Goal: Information Seeking & Learning: Learn about a topic

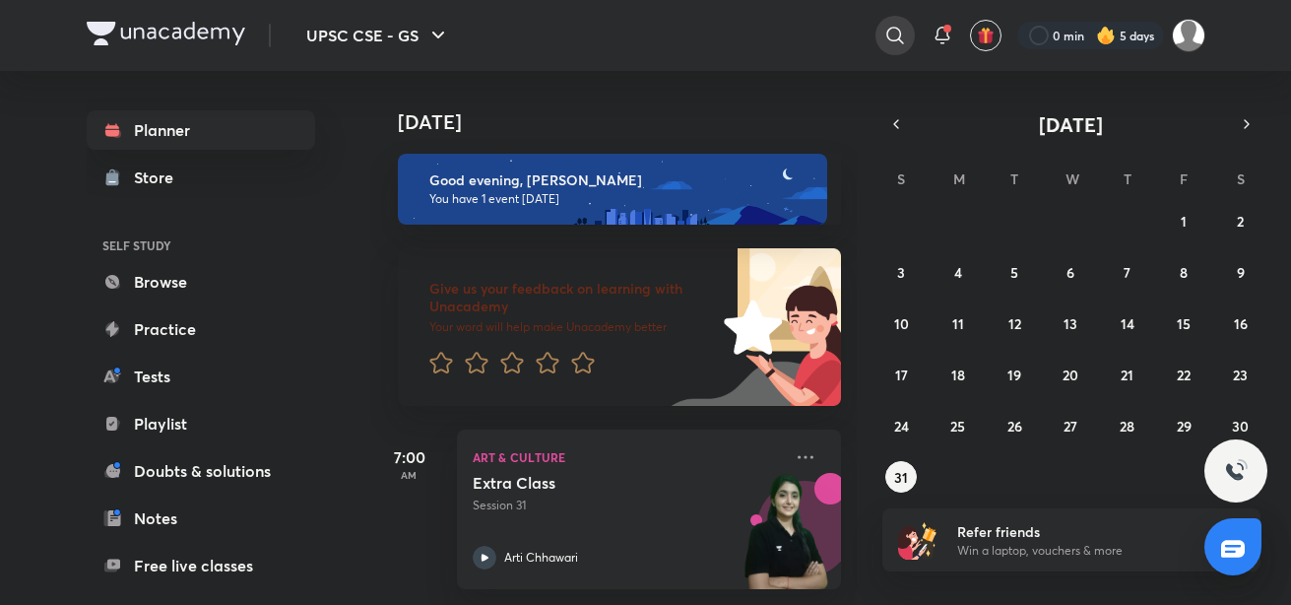
click at [887, 33] on icon at bounding box center [895, 35] width 17 height 17
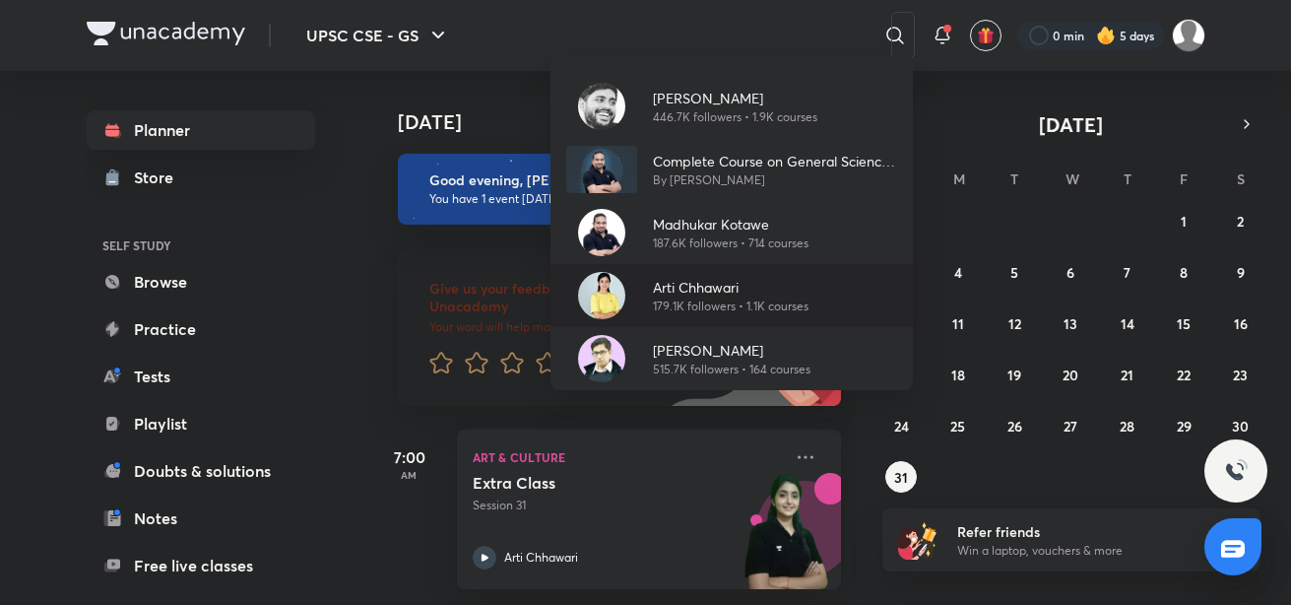
click at [715, 298] on p "179.1K followers • 1.1K courses" at bounding box center [731, 307] width 156 height 18
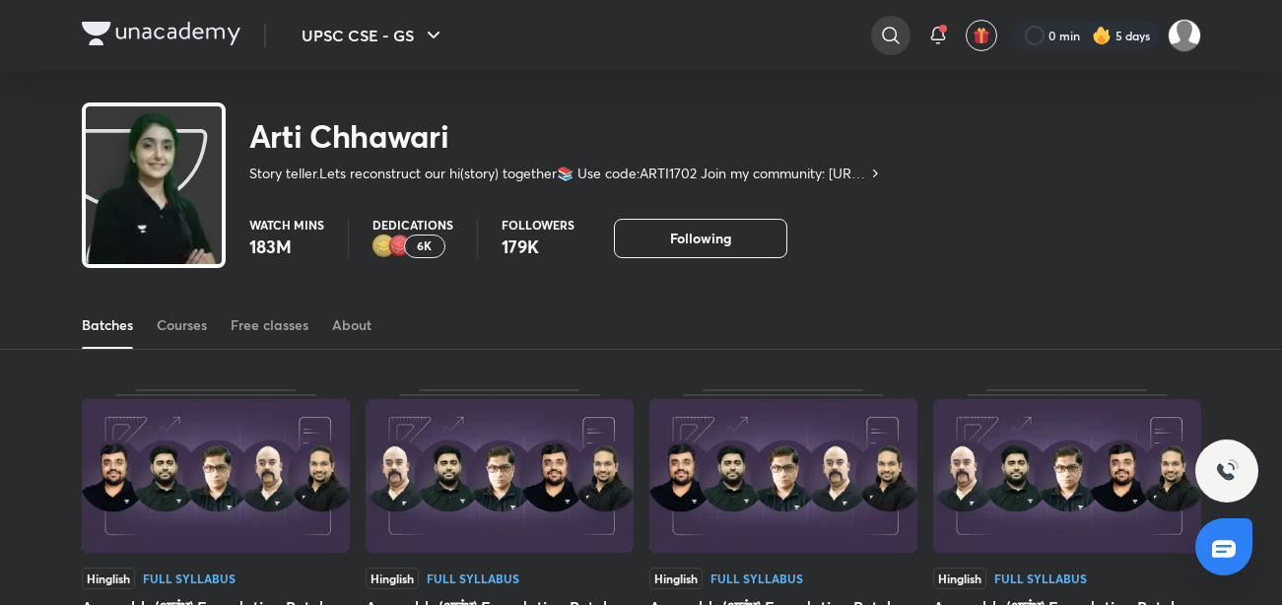
click at [891, 31] on icon at bounding box center [891, 36] width 24 height 24
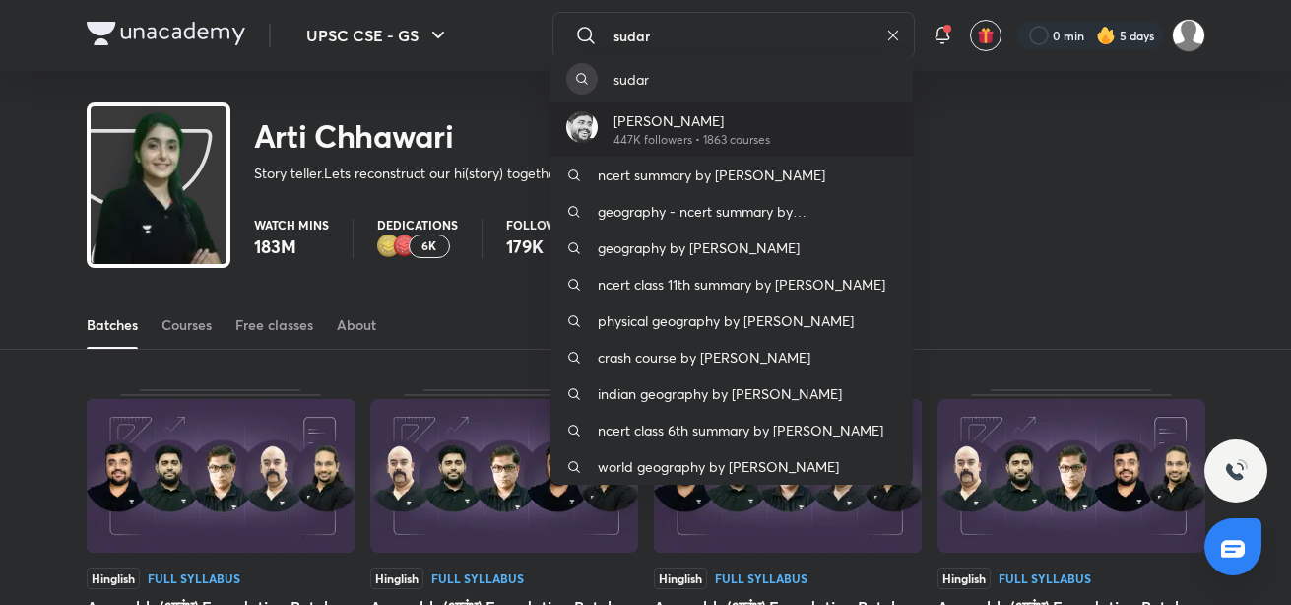
type input "sudar"
click at [687, 124] on p "[PERSON_NAME]" at bounding box center [692, 120] width 157 height 21
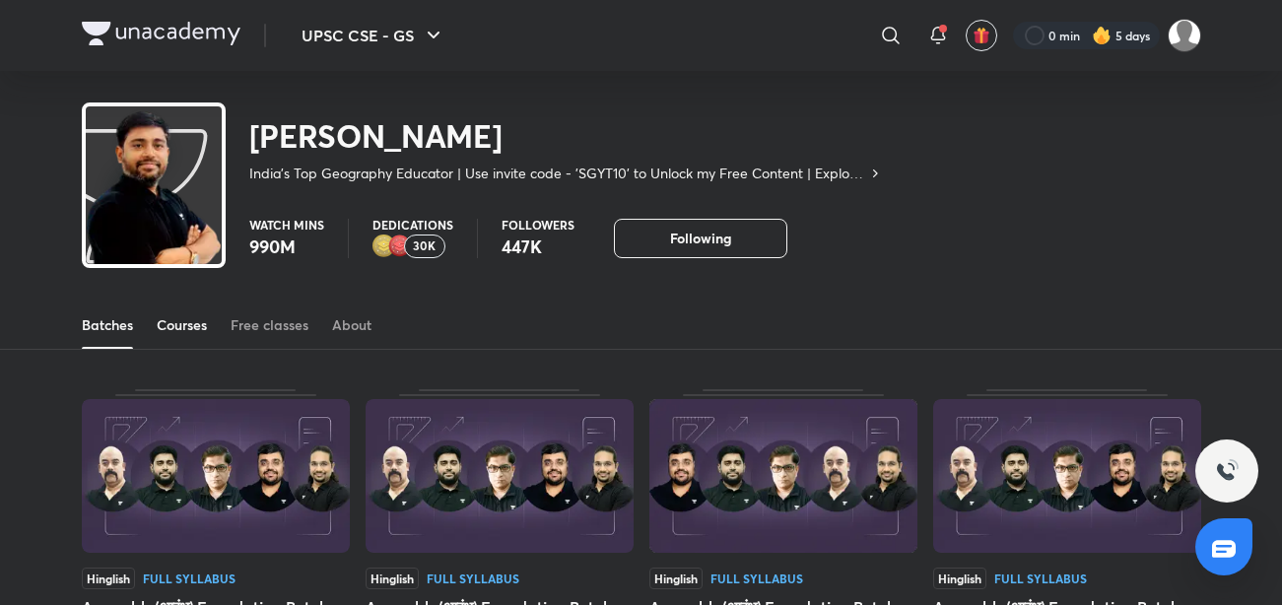
click at [175, 327] on div "Courses" at bounding box center [182, 325] width 50 height 20
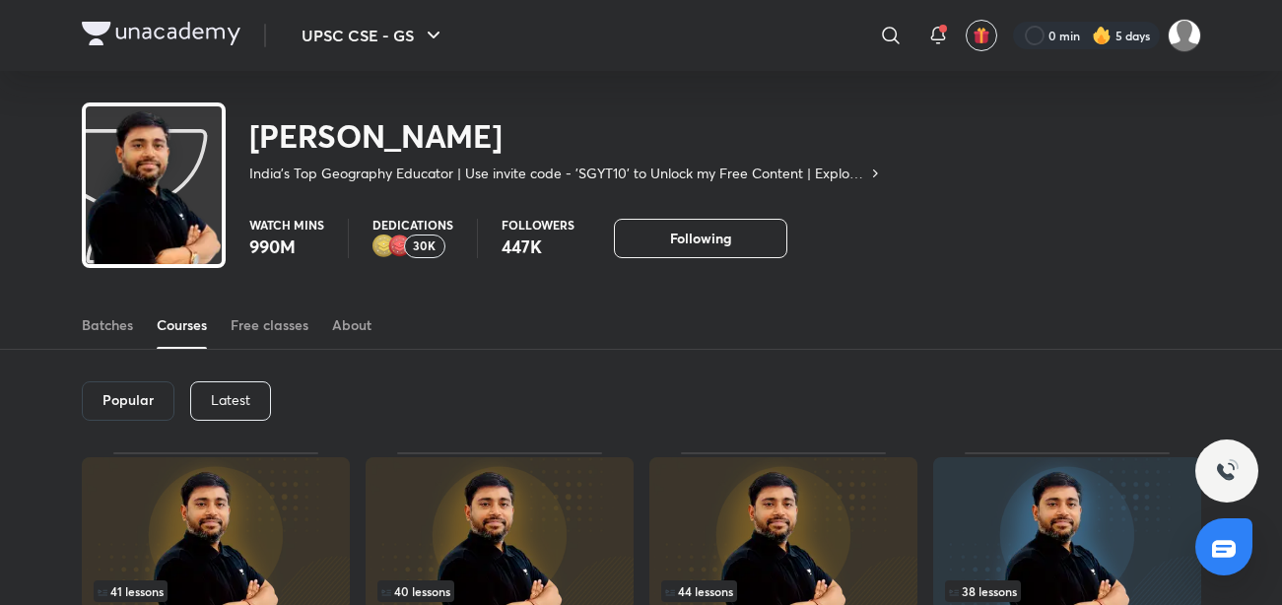
click at [214, 383] on div "Latest" at bounding box center [230, 400] width 81 height 39
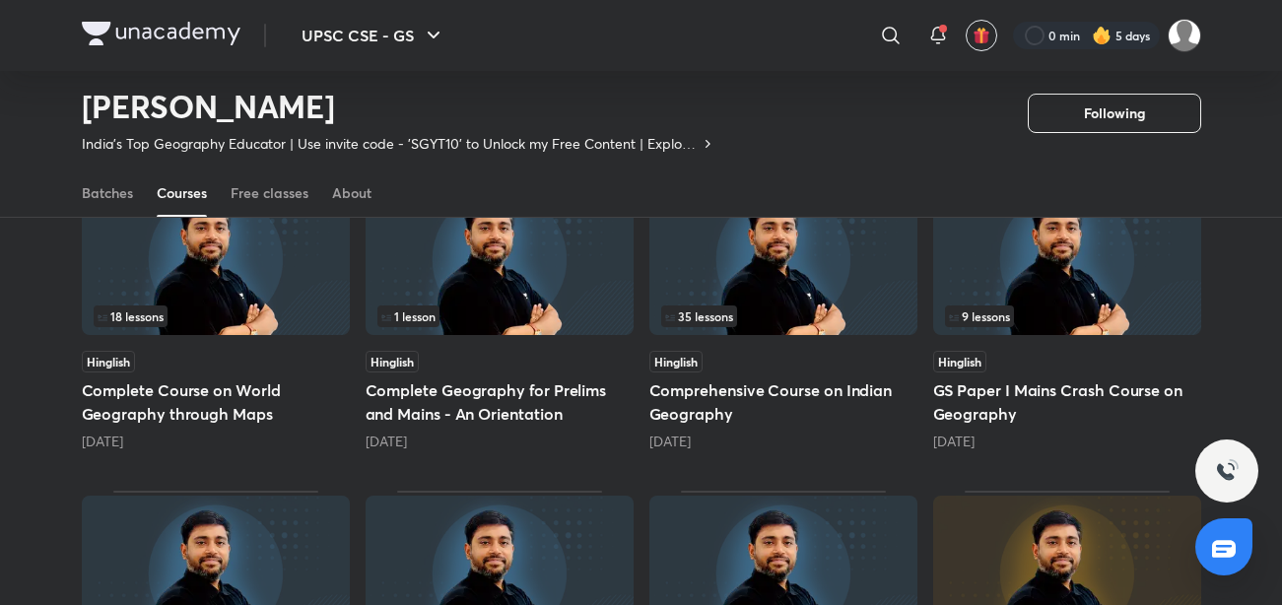
scroll to position [555, 0]
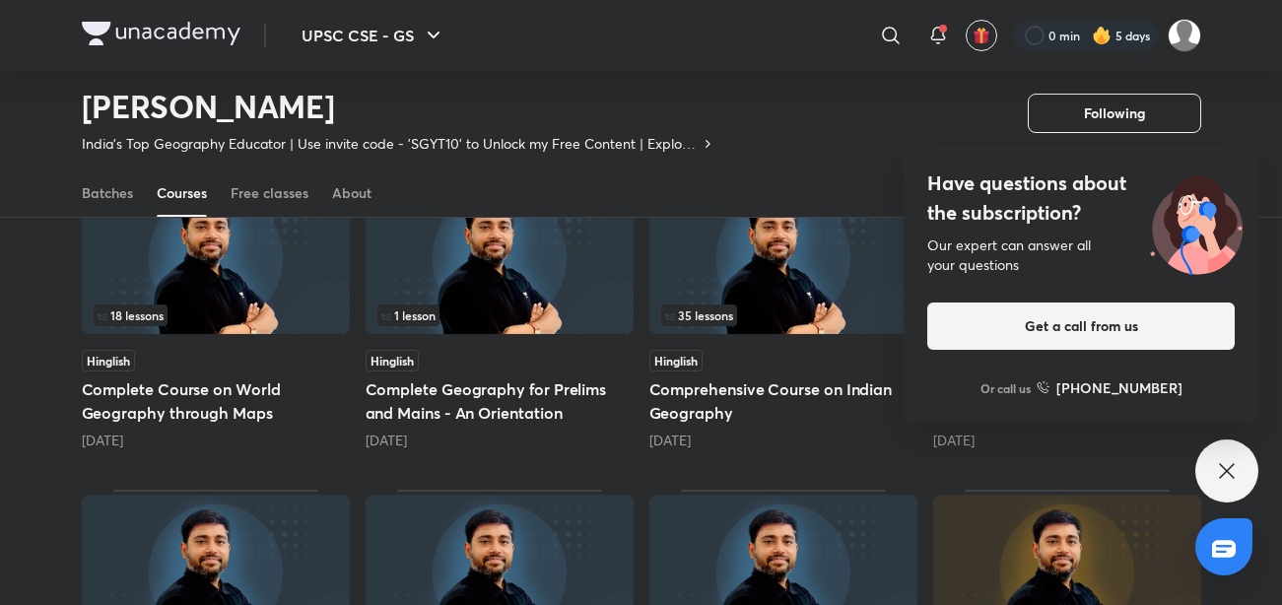
click at [1241, 476] on div "Have questions about the subscription? Our expert can answer all your questions…" at bounding box center [1226, 470] width 63 height 63
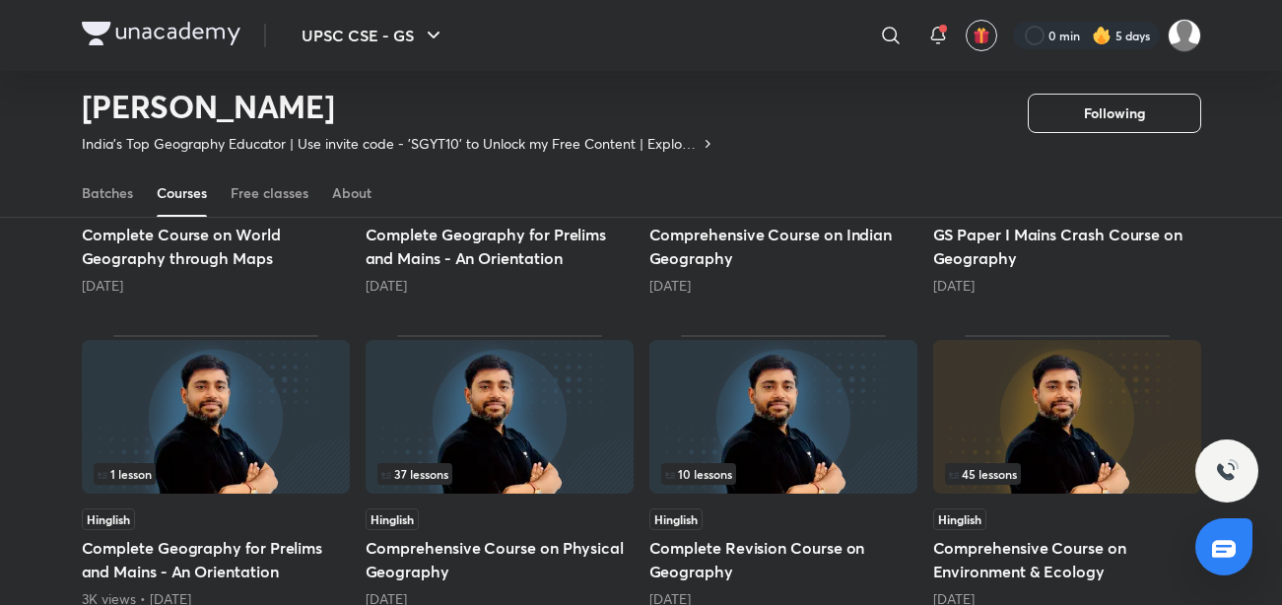
scroll to position [721, 0]
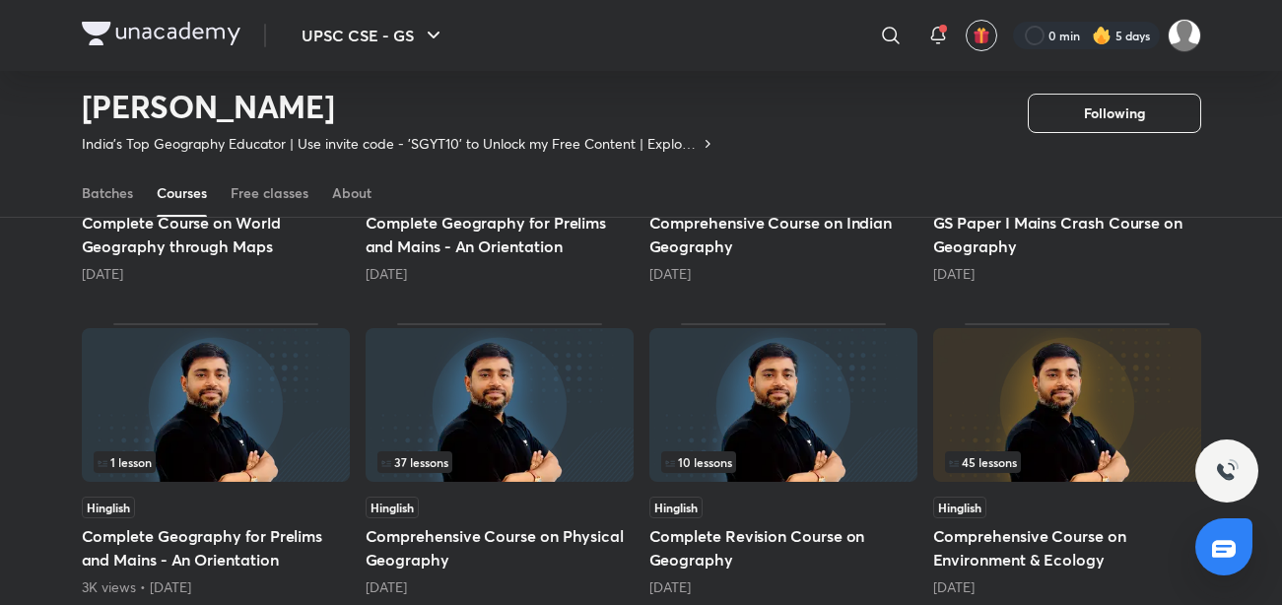
click at [487, 553] on h5 "Comprehensive Course on Physical Geography" at bounding box center [499, 547] width 268 height 47
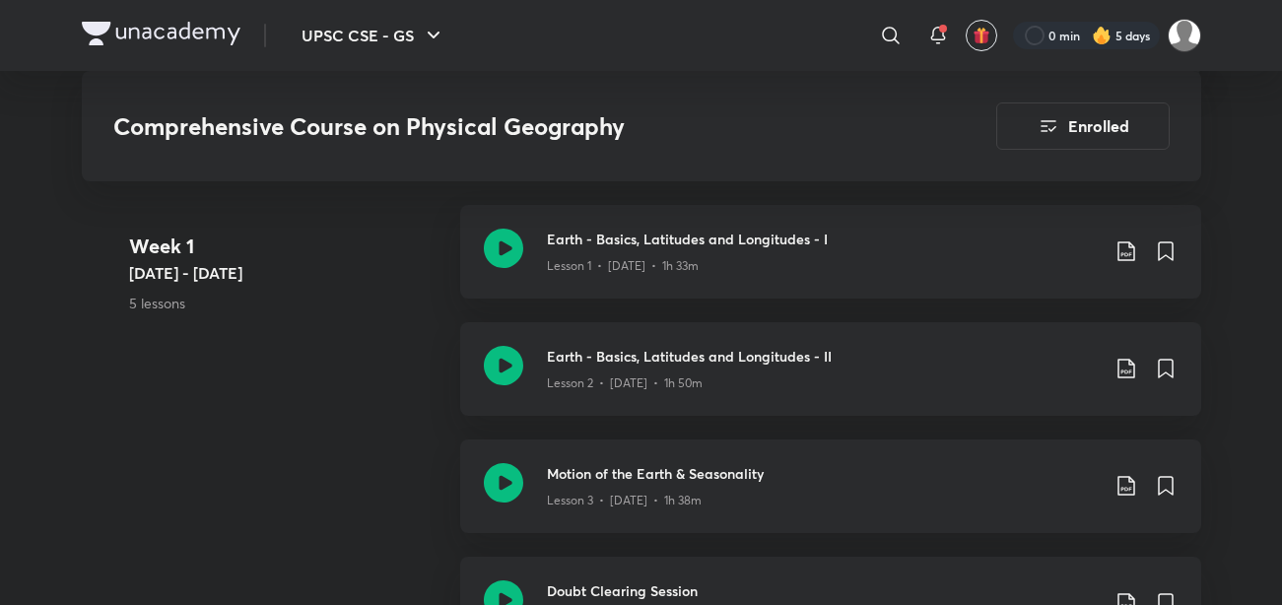
scroll to position [1152, 0]
click at [497, 248] on icon at bounding box center [502, 247] width 39 height 39
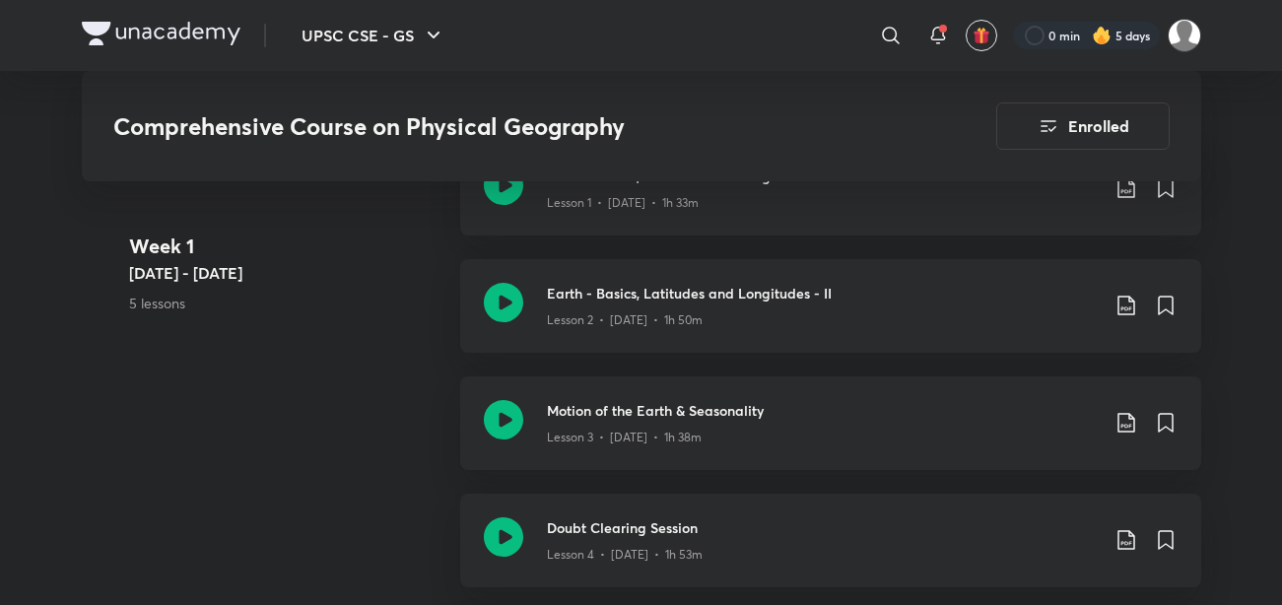
scroll to position [1211, 0]
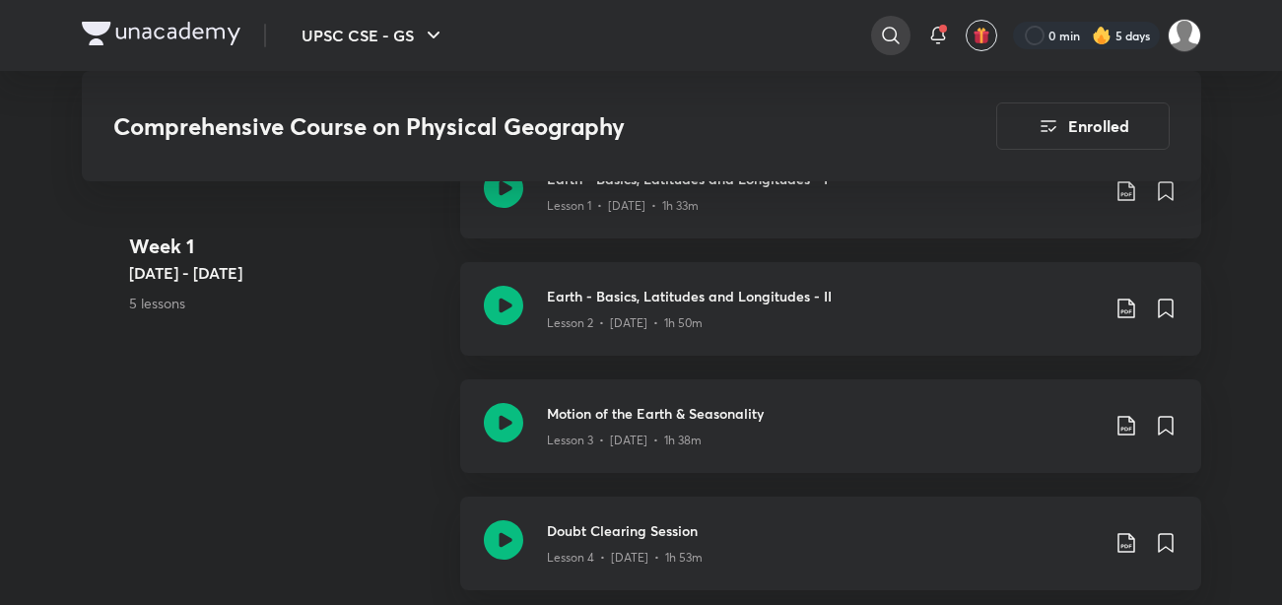
click at [894, 33] on icon at bounding box center [890, 35] width 17 height 17
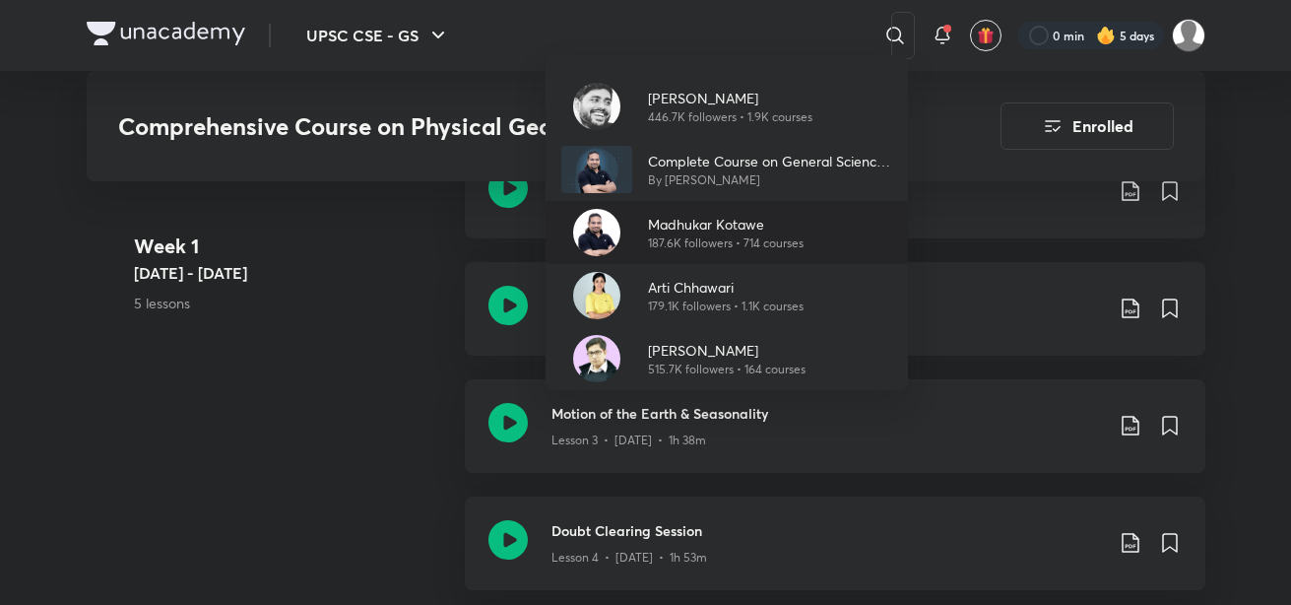
click at [651, 234] on p "187.6K followers • 714 courses" at bounding box center [726, 243] width 156 height 18
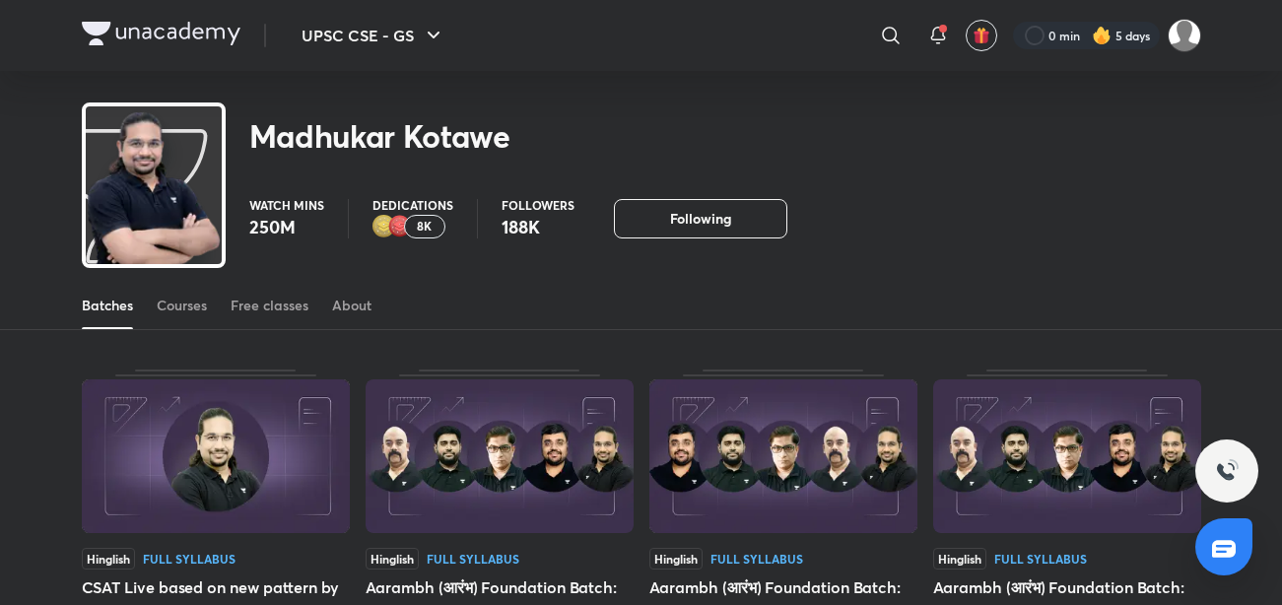
click at [194, 308] on div "Courses" at bounding box center [182, 306] width 50 height 20
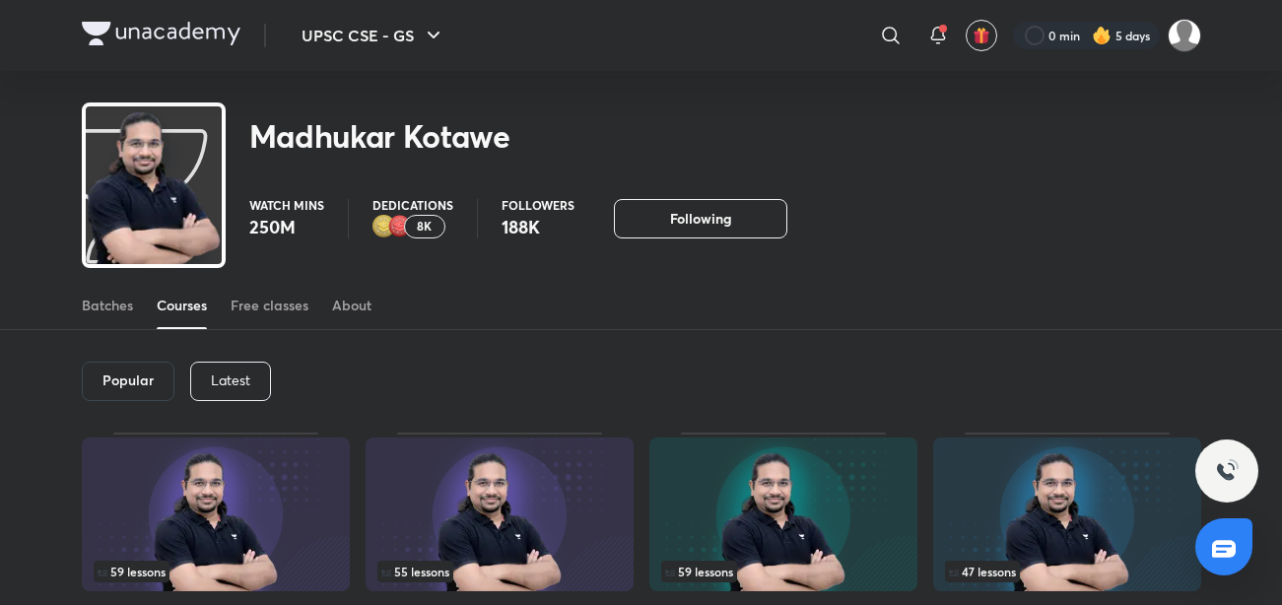
click at [234, 391] on div "Latest" at bounding box center [230, 381] width 81 height 39
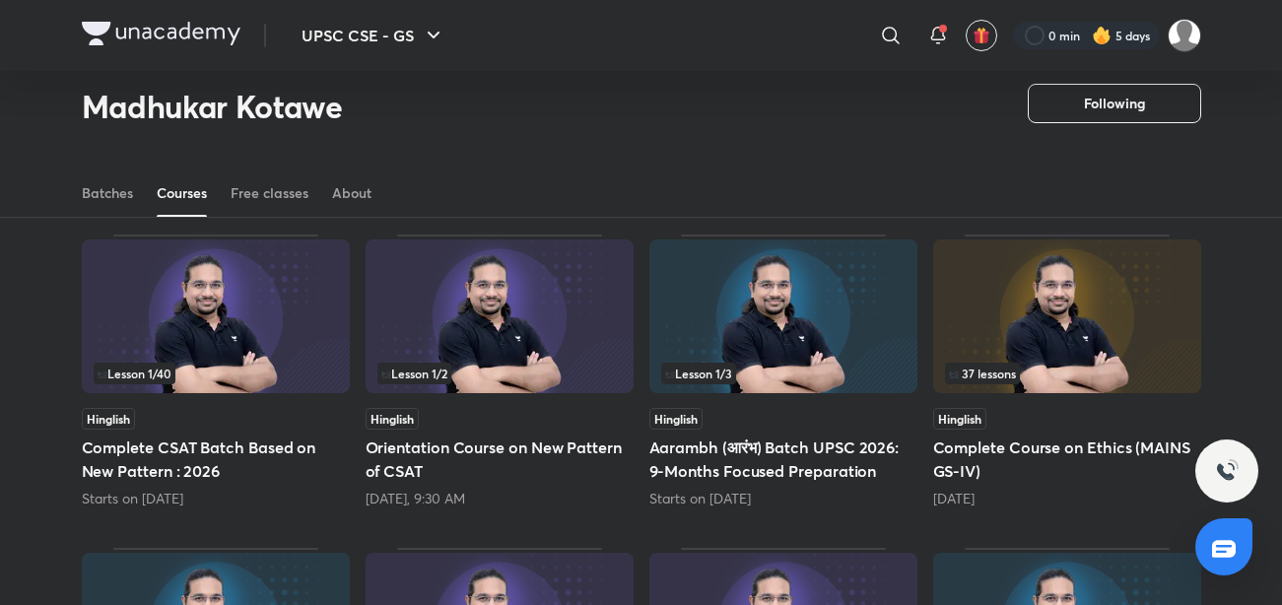
scroll to position [141, 0]
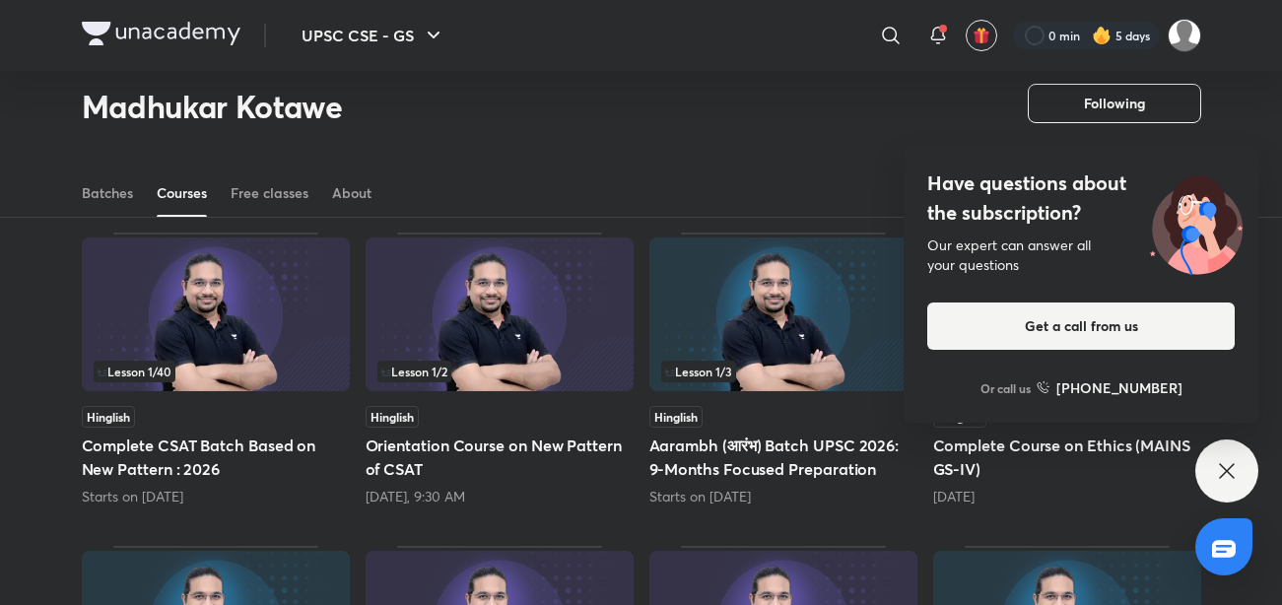
click at [868, 1] on div at bounding box center [641, 1] width 1282 height 2
click at [888, 42] on icon at bounding box center [891, 36] width 24 height 24
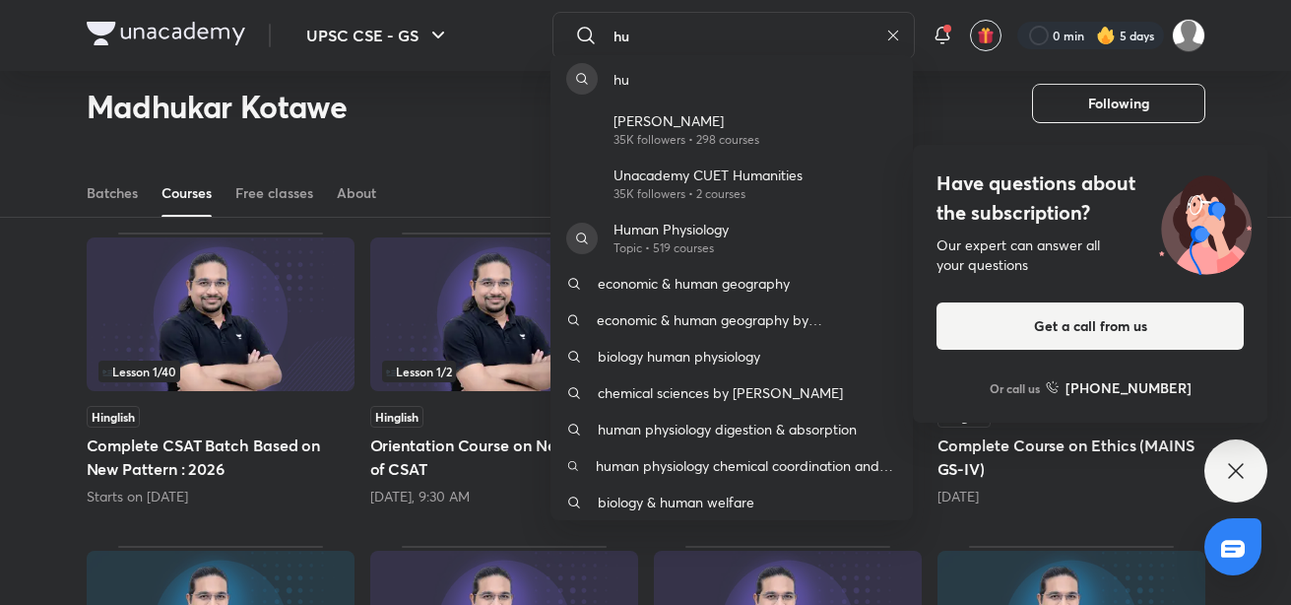
type input "h"
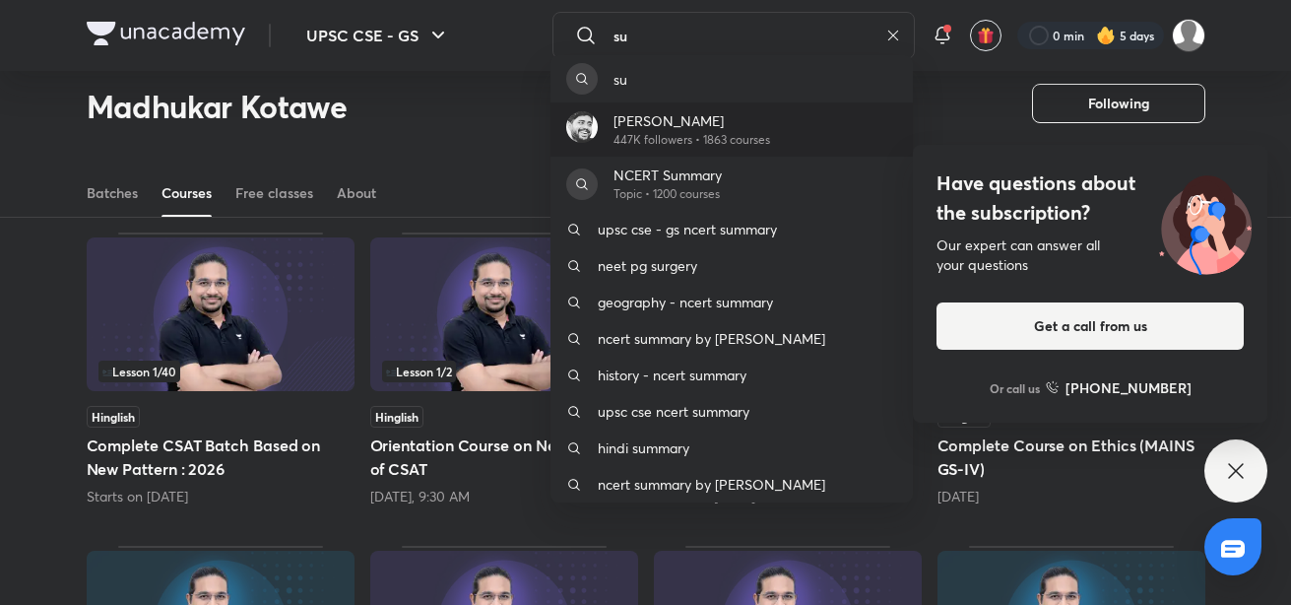
type input "su"
click at [757, 132] on p "447K followers • 1863 courses" at bounding box center [692, 140] width 157 height 18
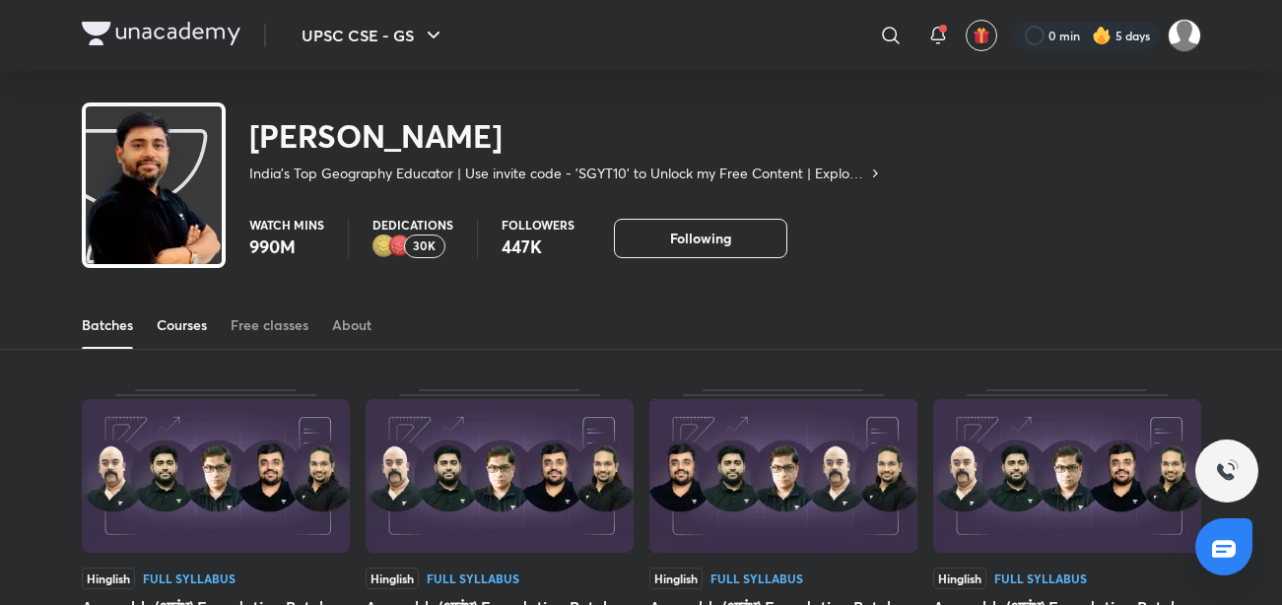
click at [173, 319] on div "Courses" at bounding box center [182, 325] width 50 height 20
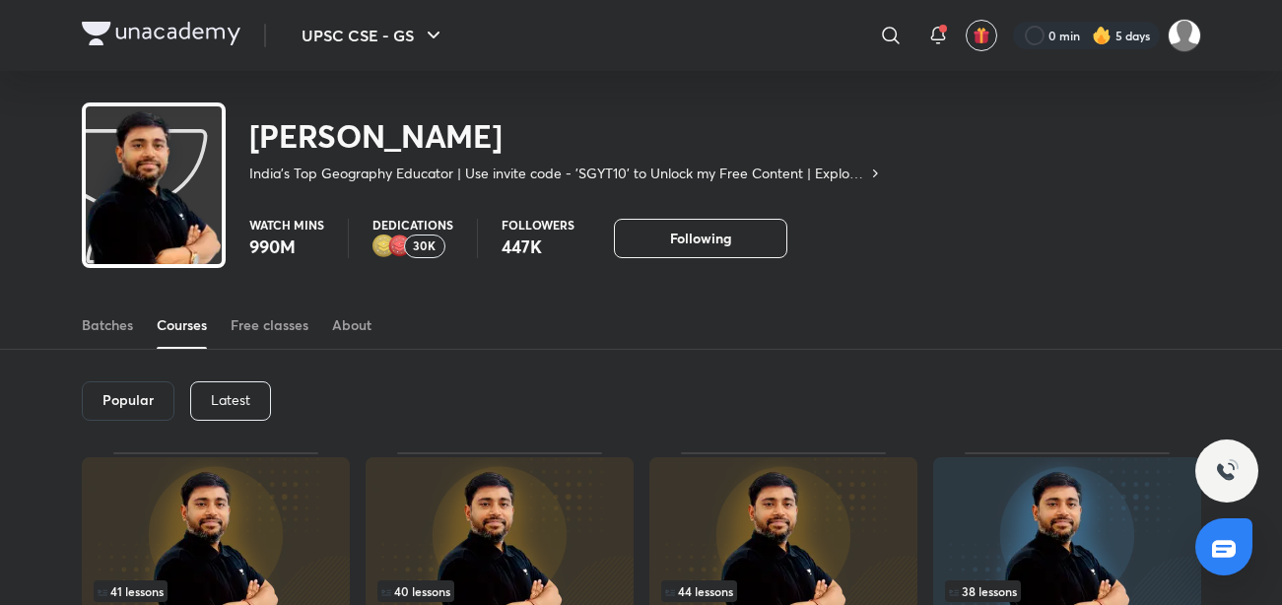
click at [246, 392] on p "Latest" at bounding box center [230, 400] width 39 height 16
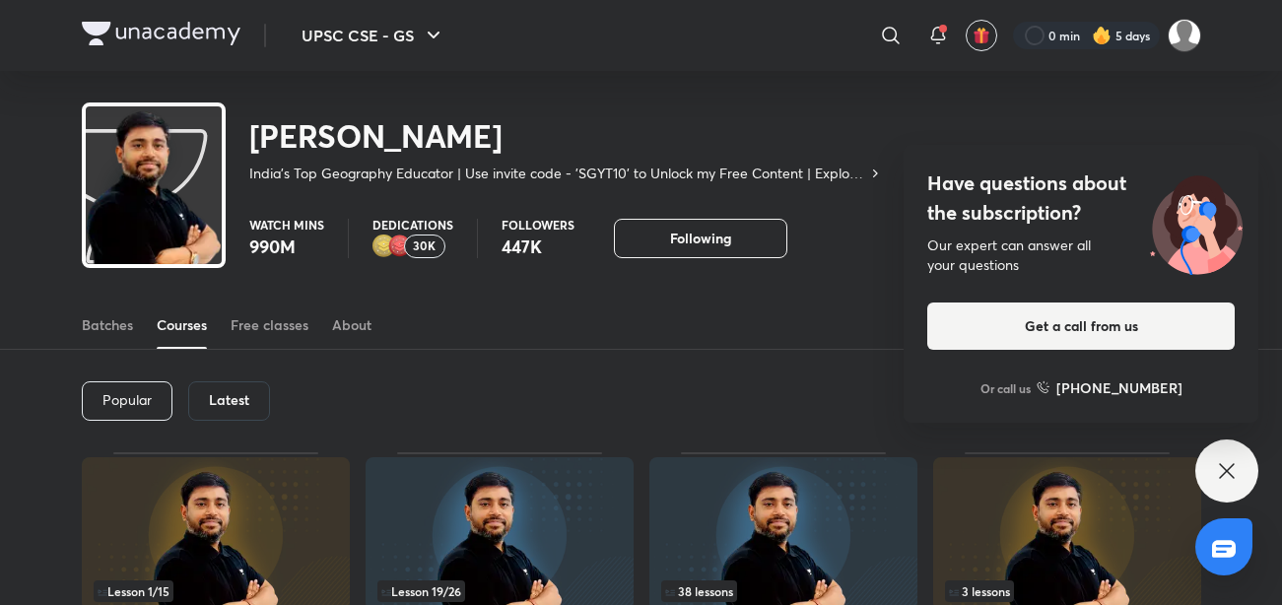
click at [209, 388] on div "Latest" at bounding box center [229, 400] width 82 height 39
click at [1226, 479] on icon at bounding box center [1227, 471] width 24 height 24
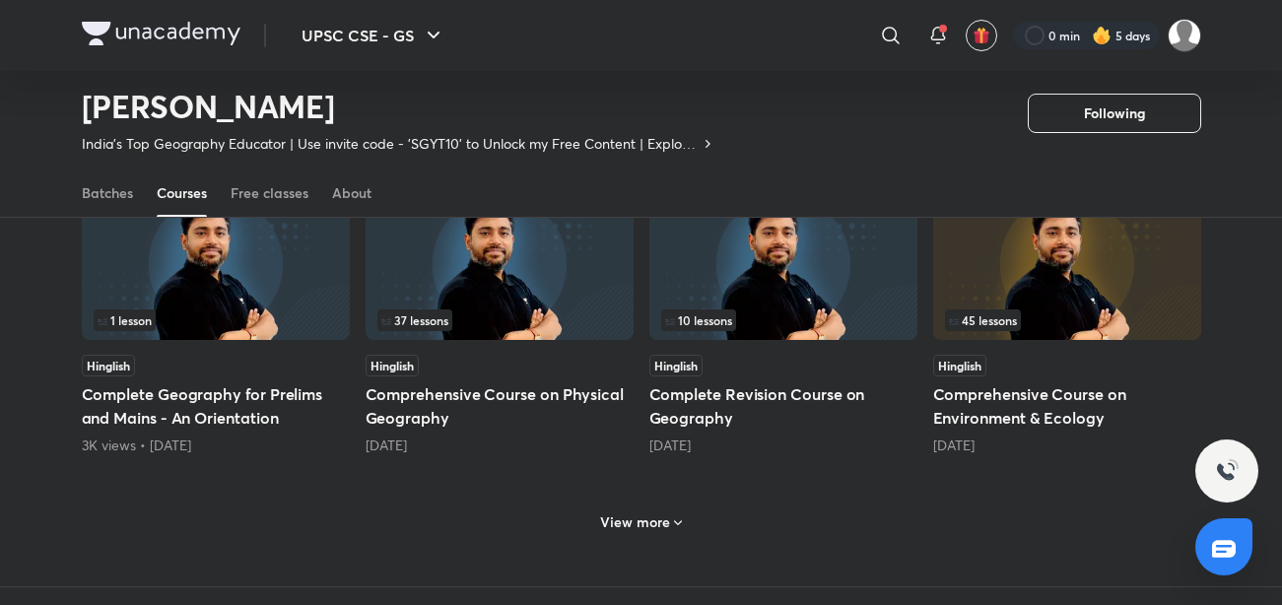
scroll to position [865, 0]
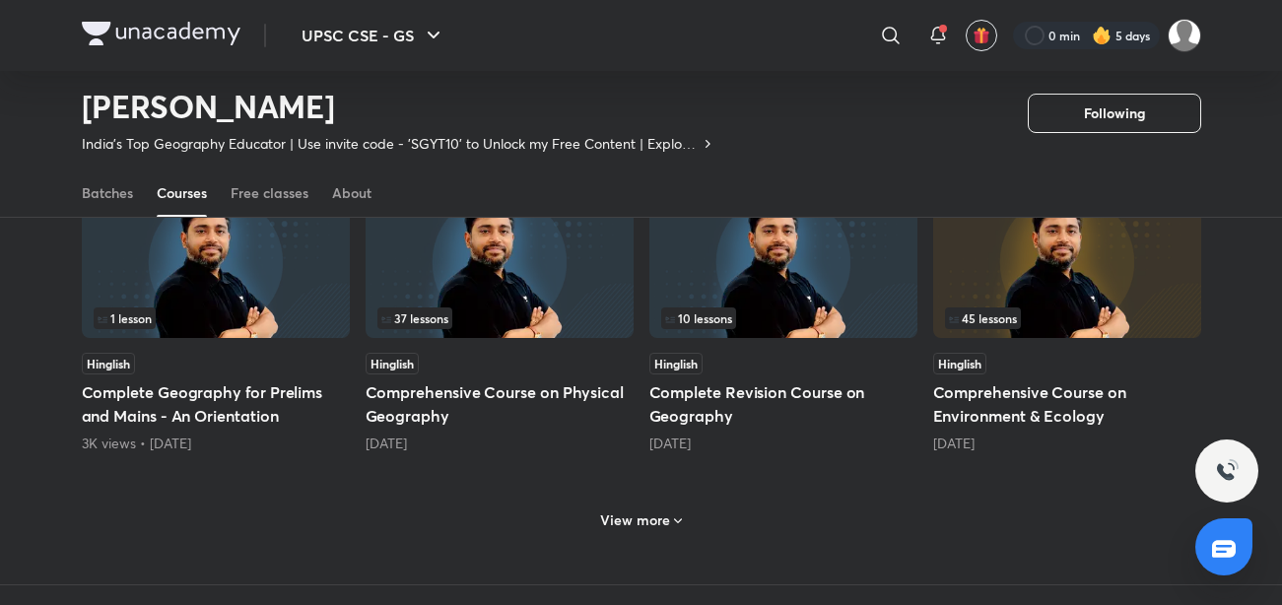
click at [674, 503] on div "View more" at bounding box center [641, 518] width 1119 height 51
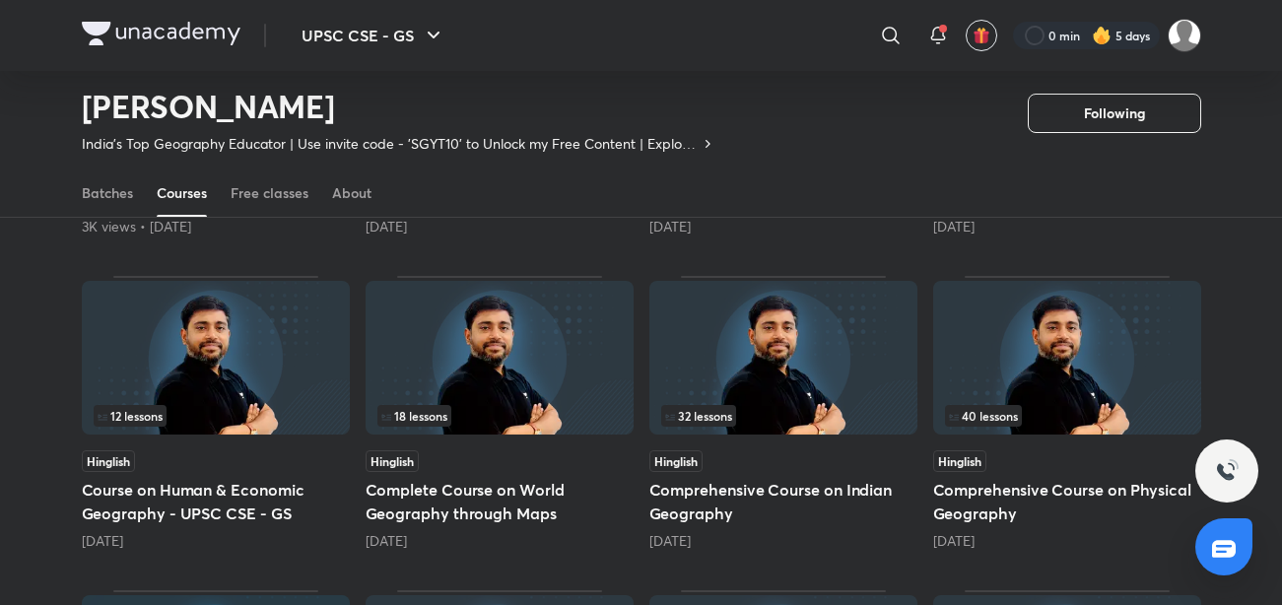
scroll to position [1085, 0]
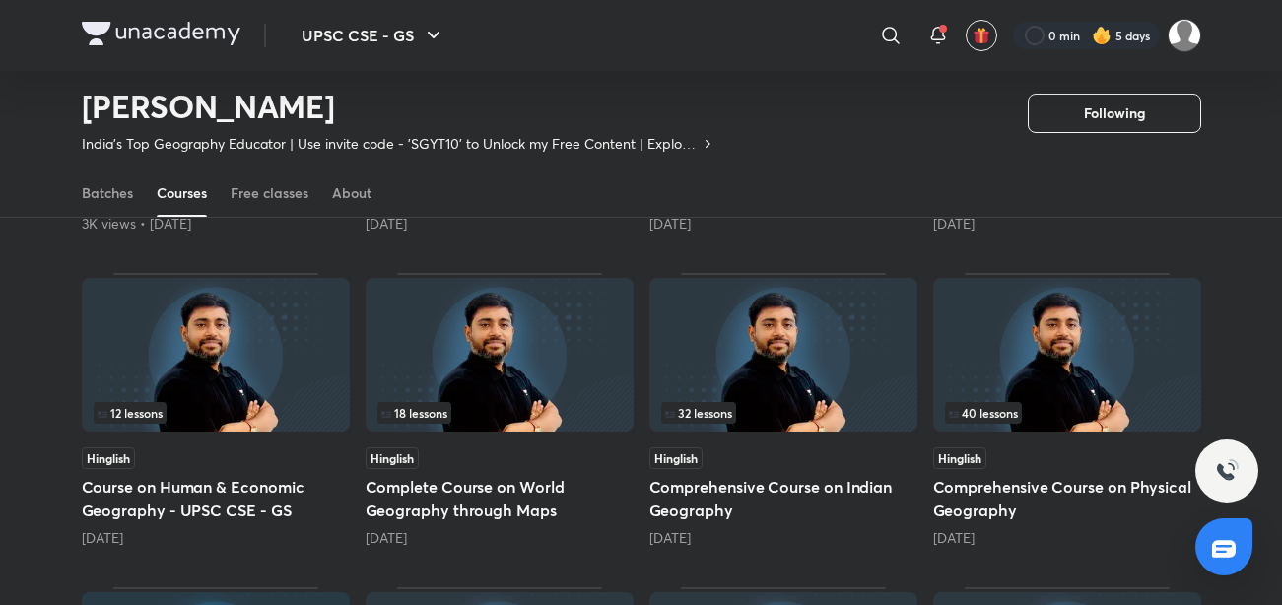
click at [158, 515] on h5 "Course on Human & Economic Geography - UPSC CSE - GS" at bounding box center [216, 498] width 268 height 47
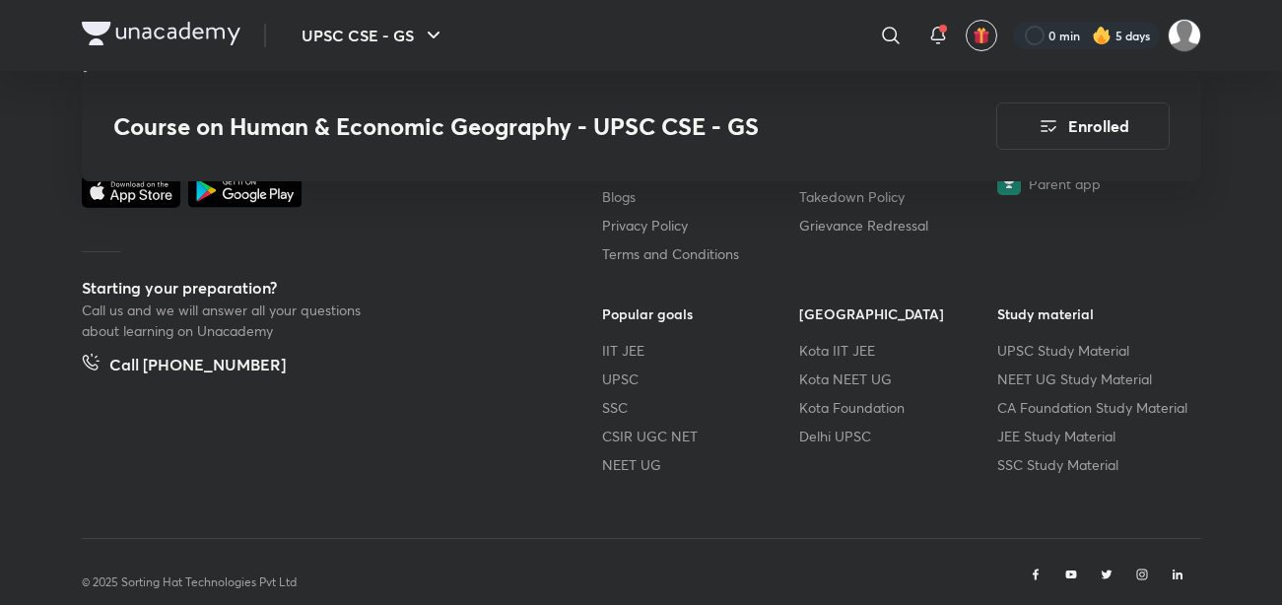
scroll to position [3685, 0]
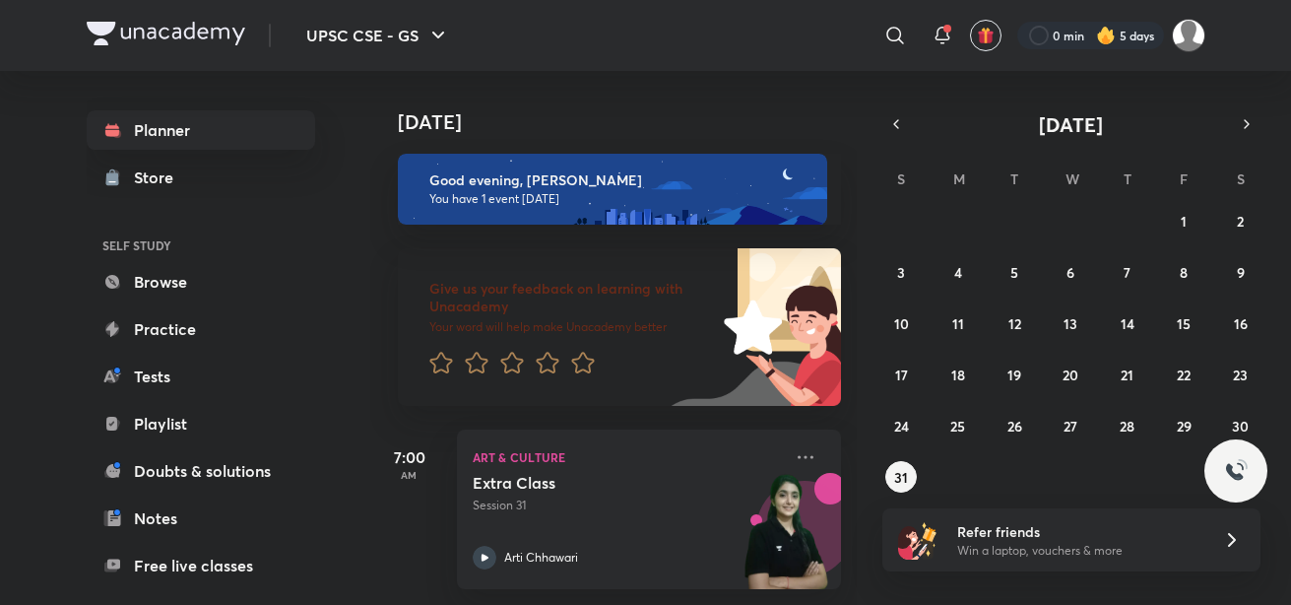
click at [894, 32] on icon at bounding box center [896, 36] width 24 height 24
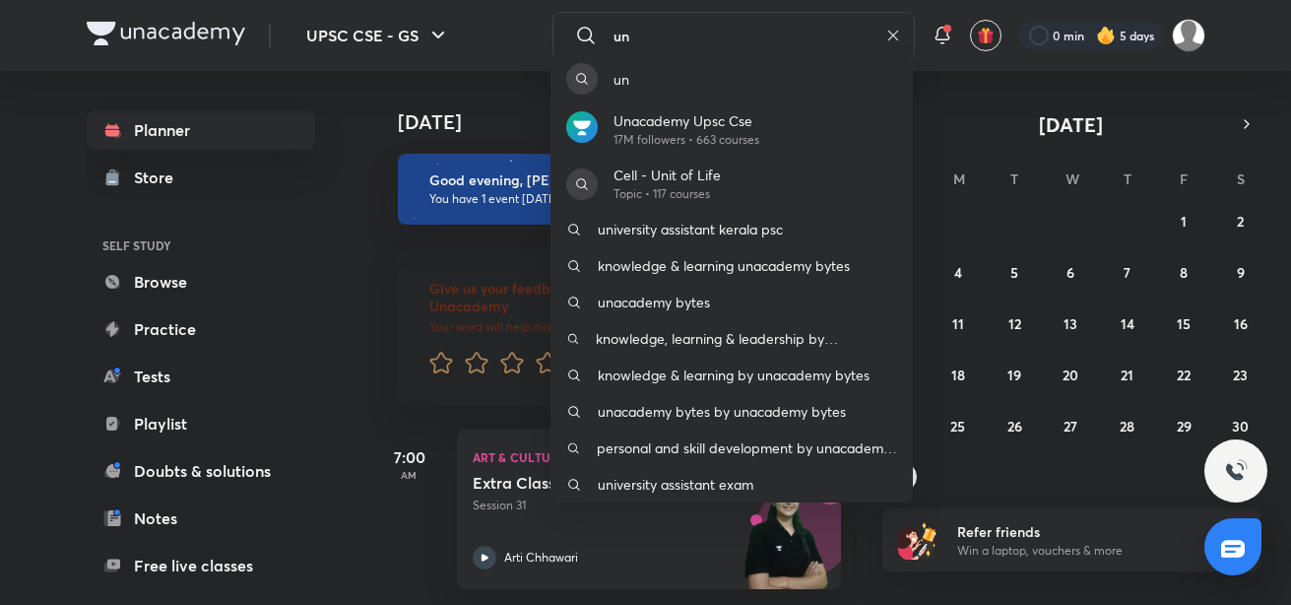
type input "un"
click at [893, 50] on div "un Unacademy Upsc Cse 17M followers • 663 courses Cell - Unit of Life Topic • 1…" at bounding box center [645, 302] width 1291 height 605
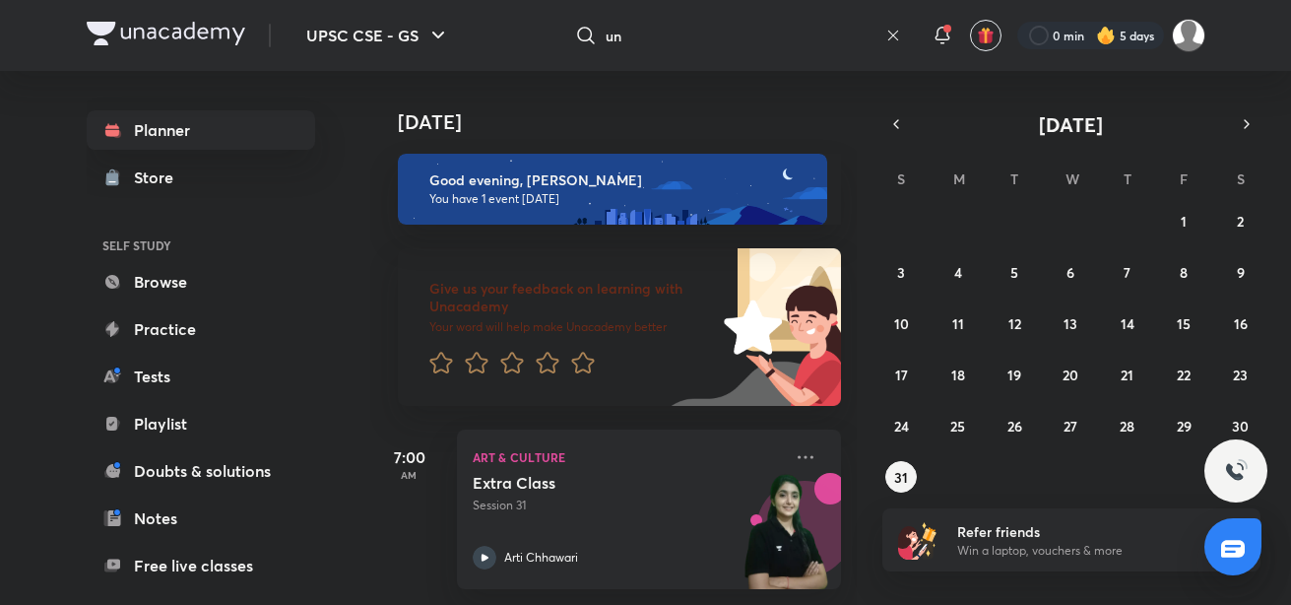
click at [888, 36] on icon at bounding box center [894, 36] width 16 height 16
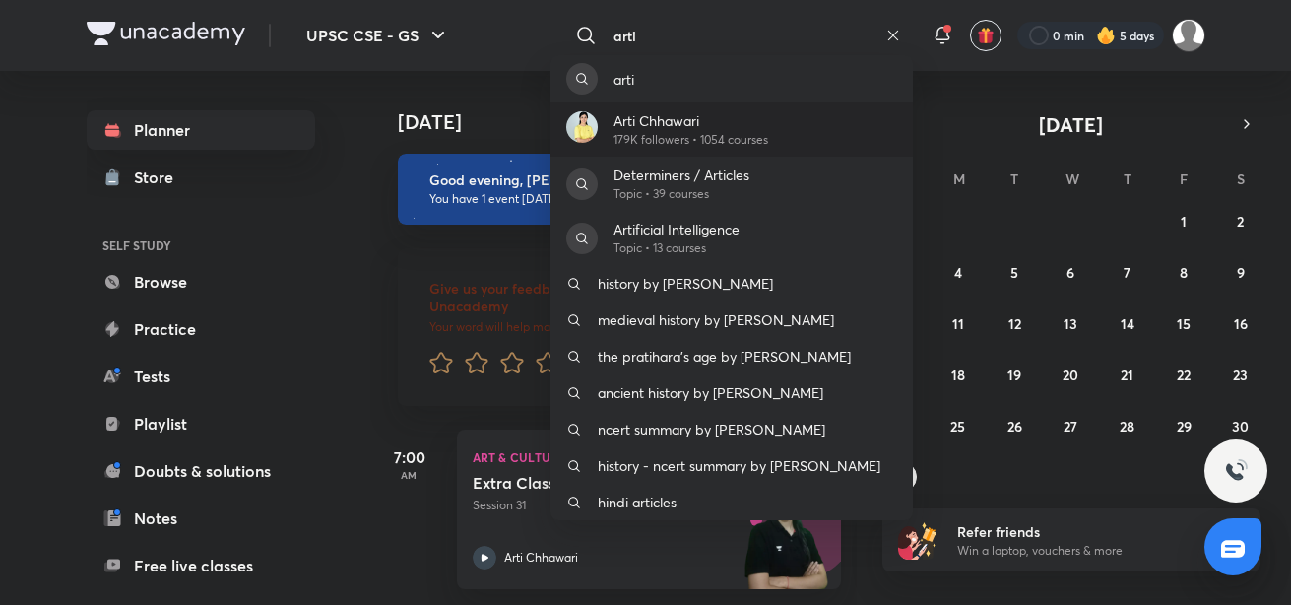
type input "arti"
click at [721, 143] on p "179K followers • 1054 courses" at bounding box center [691, 140] width 155 height 18
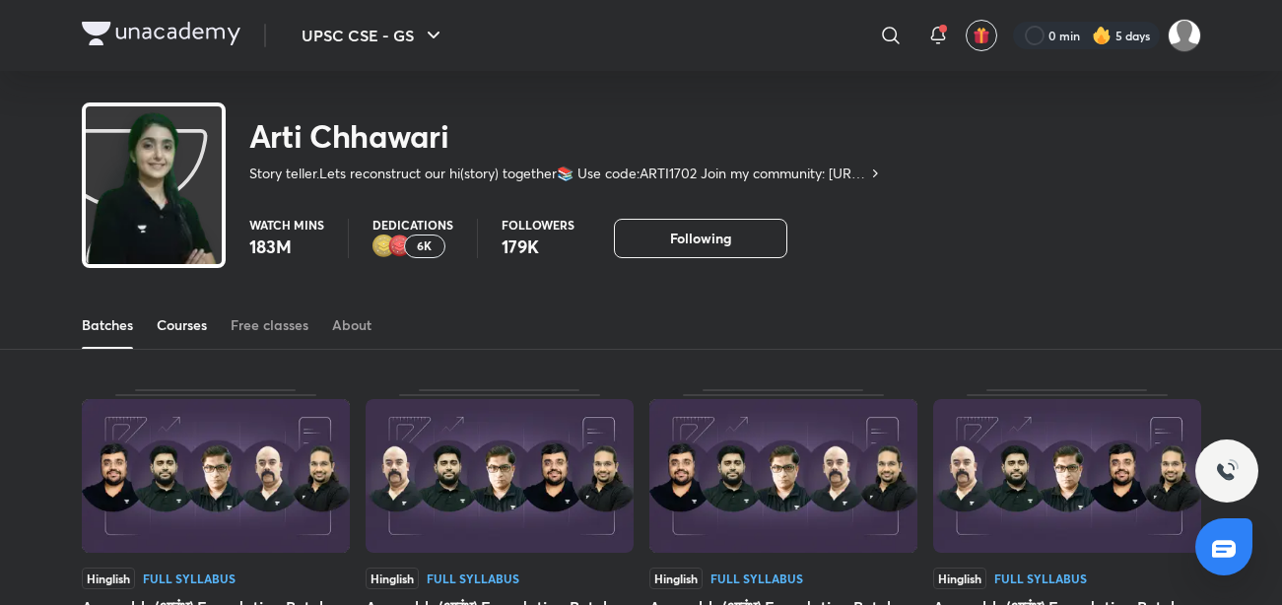
click at [179, 327] on div "Courses" at bounding box center [182, 325] width 50 height 20
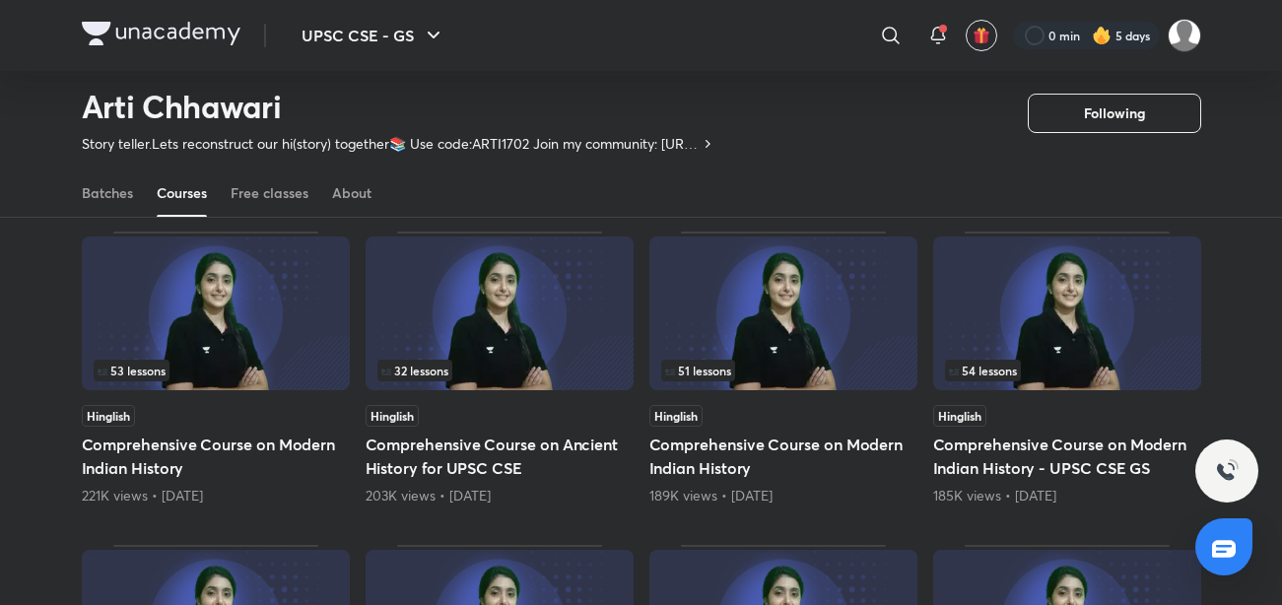
scroll to position [166, 0]
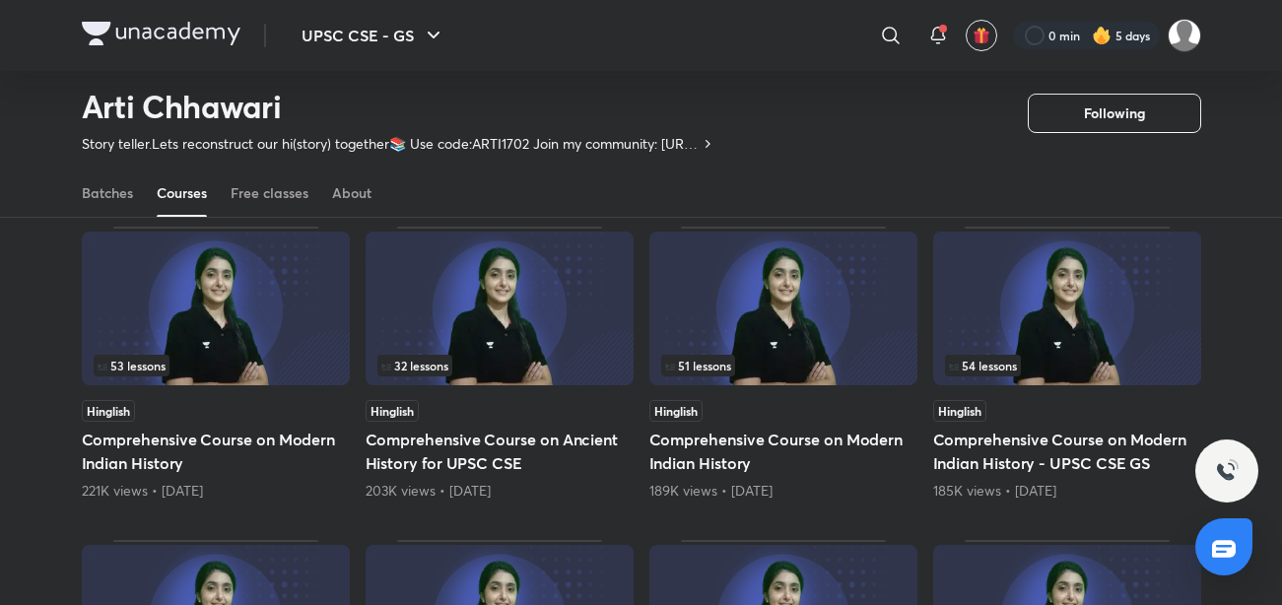
click at [527, 456] on h5 "Comprehensive Course on Ancient History for UPSC CSE" at bounding box center [499, 451] width 268 height 47
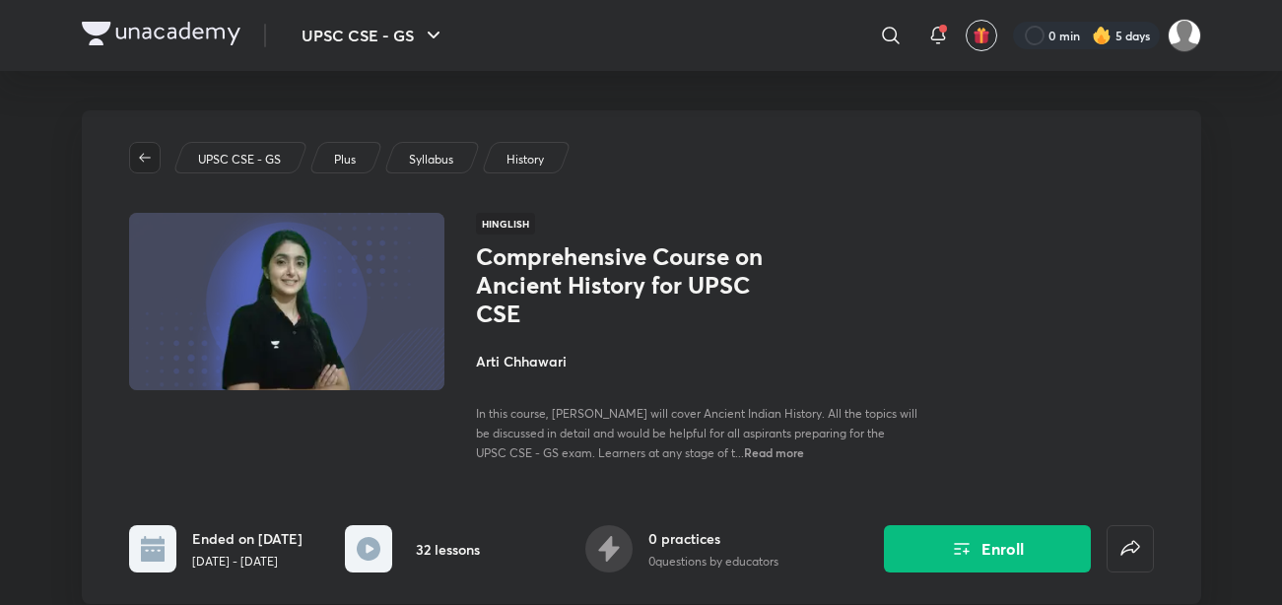
click at [133, 167] on button "button" at bounding box center [145, 158] width 32 height 32
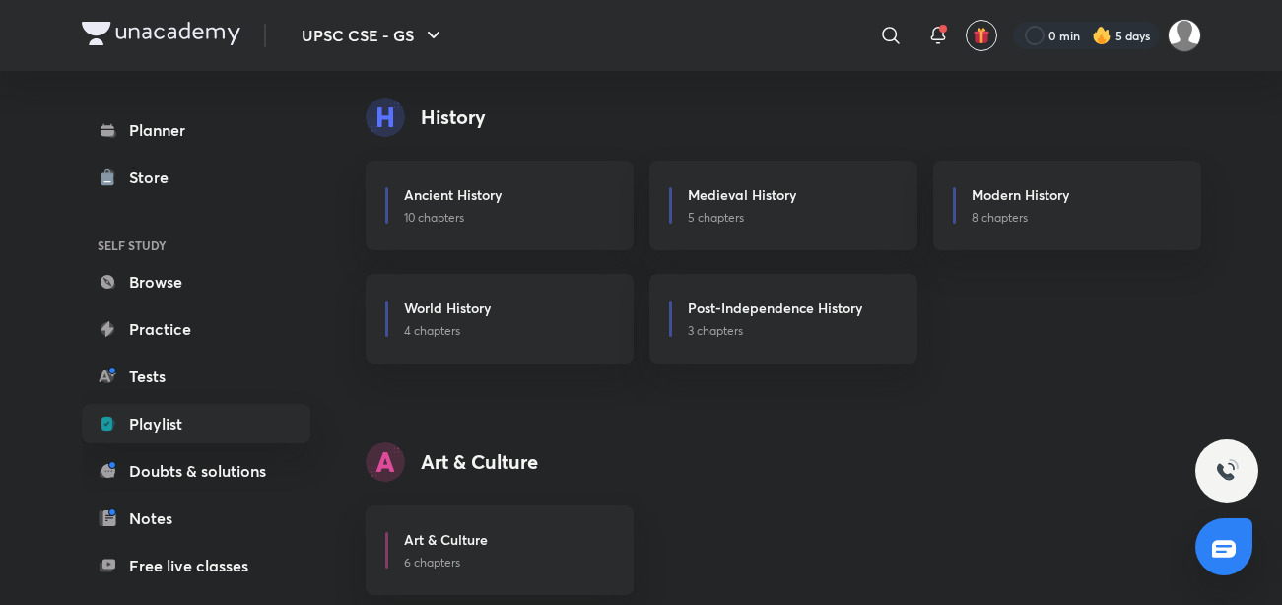
scroll to position [597, 0]
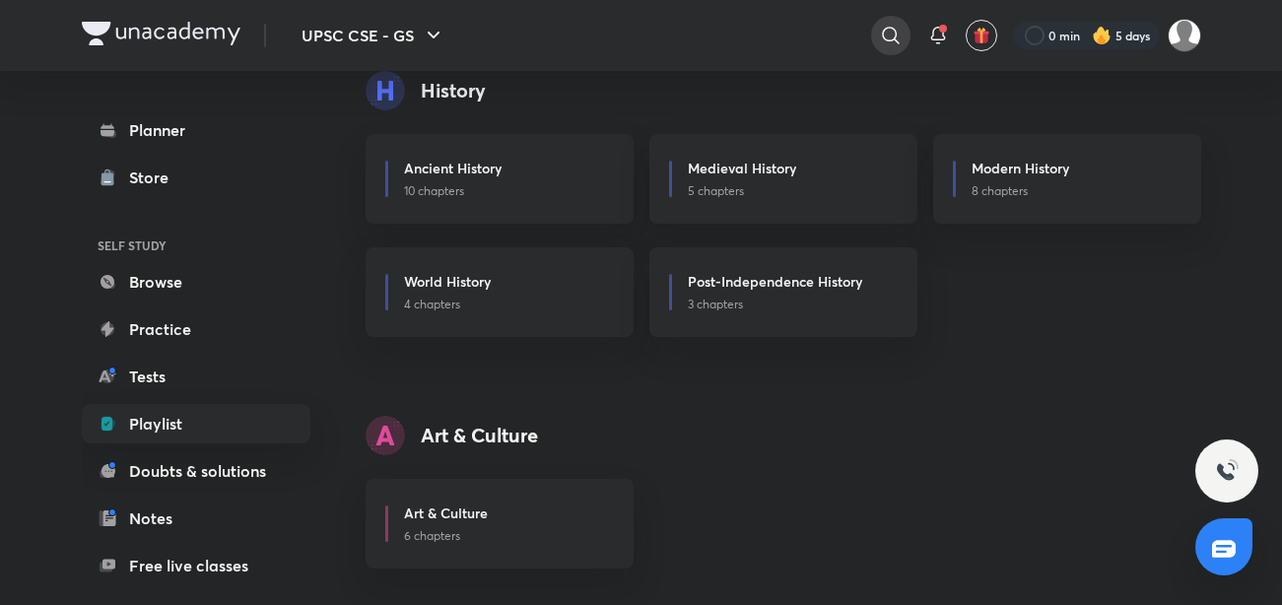
click at [892, 28] on icon at bounding box center [891, 36] width 24 height 24
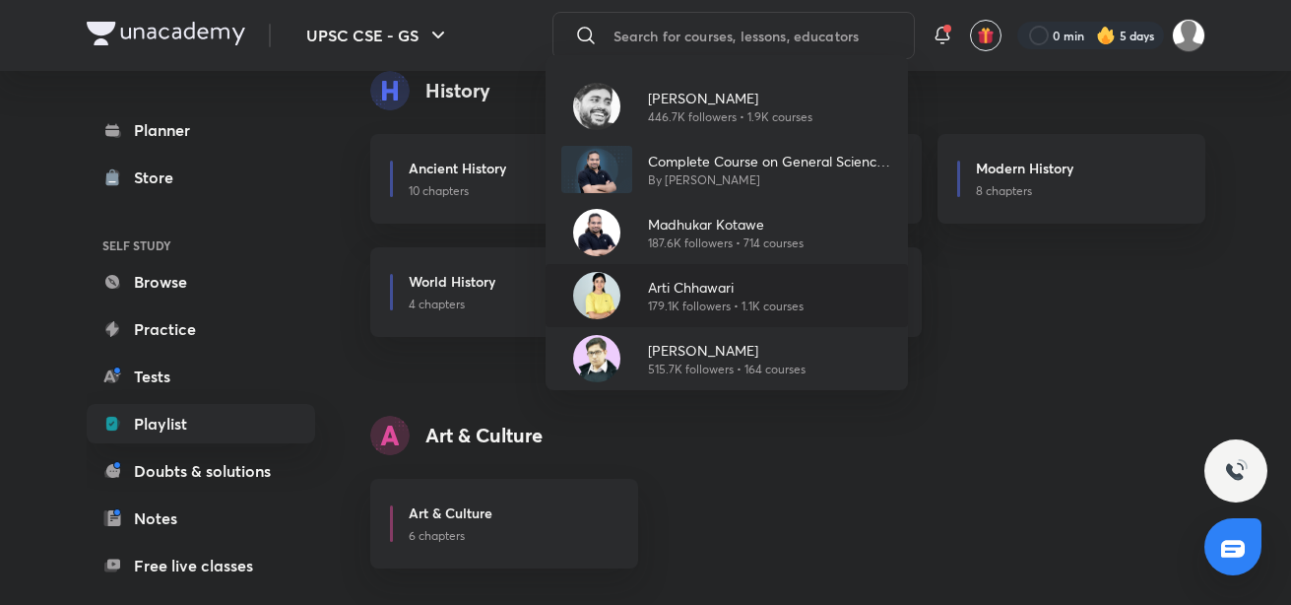
click at [695, 282] on p "Arti Chhawari" at bounding box center [726, 287] width 156 height 21
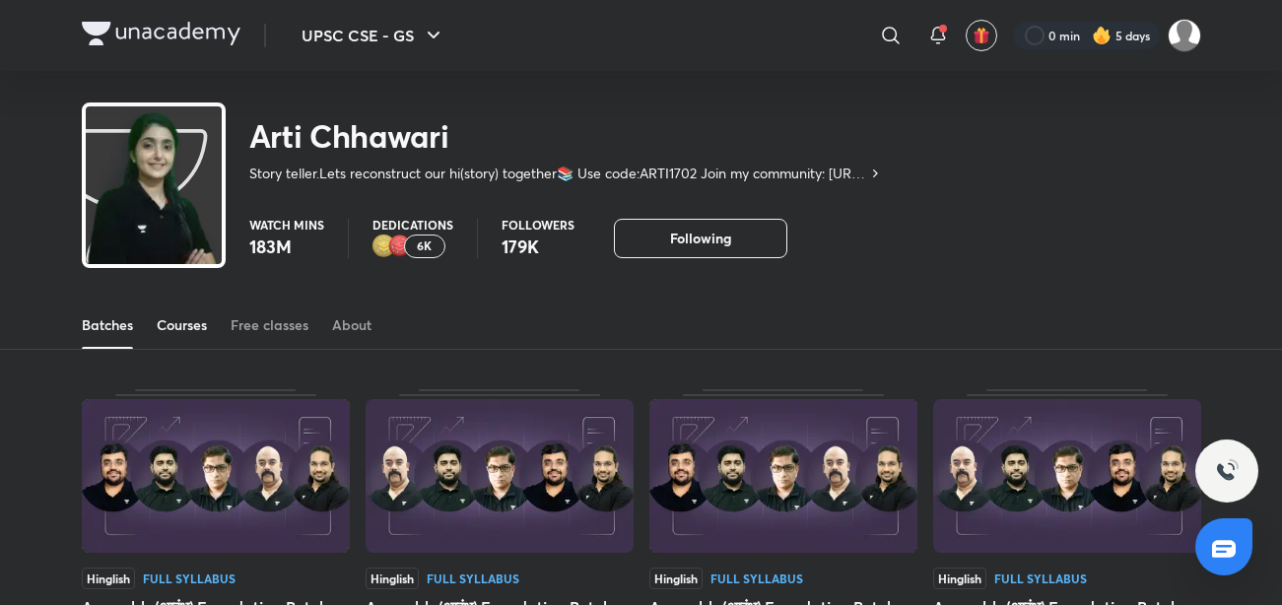
click at [175, 323] on div "Courses" at bounding box center [182, 325] width 50 height 20
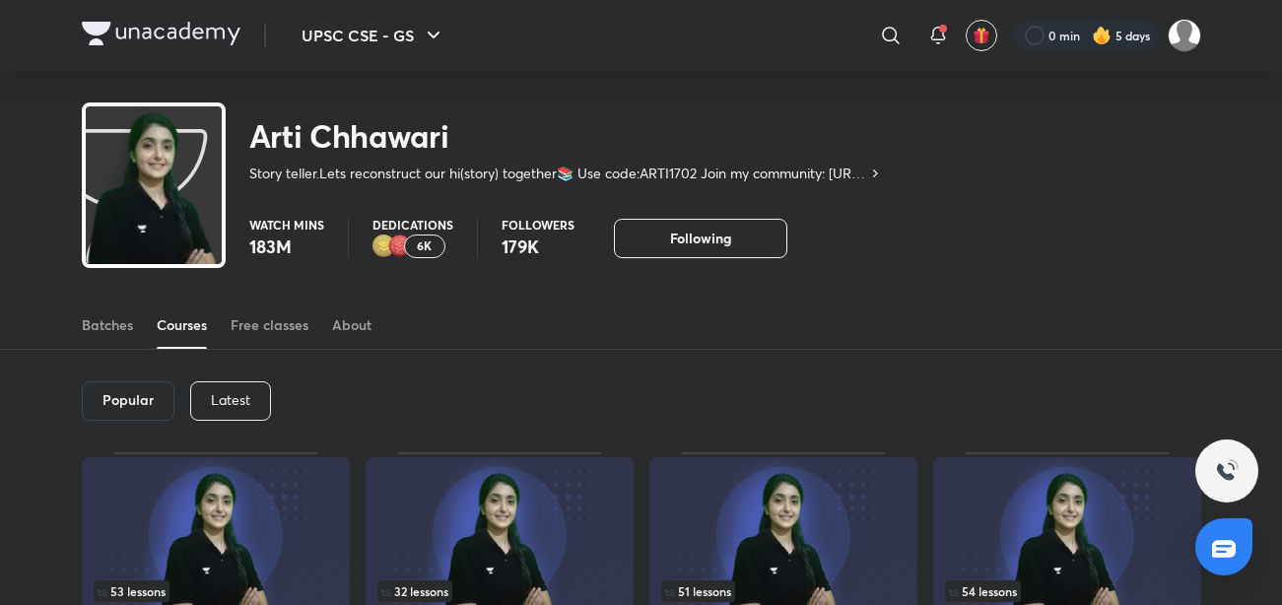
click at [230, 384] on div "Latest" at bounding box center [230, 400] width 81 height 39
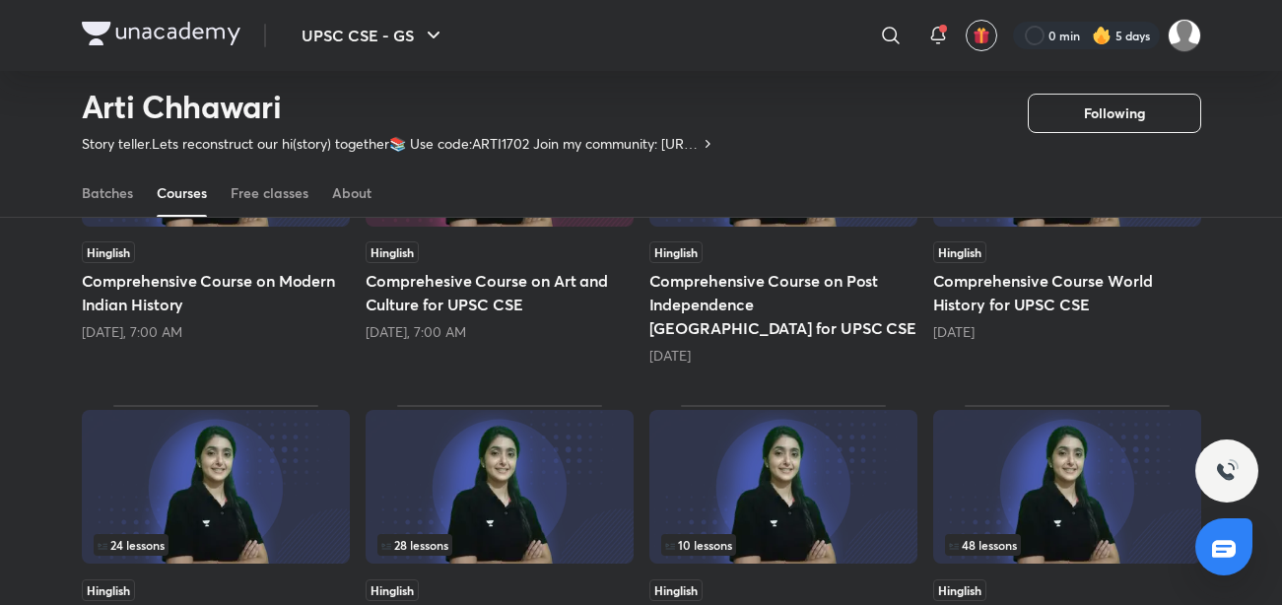
scroll to position [321, 0]
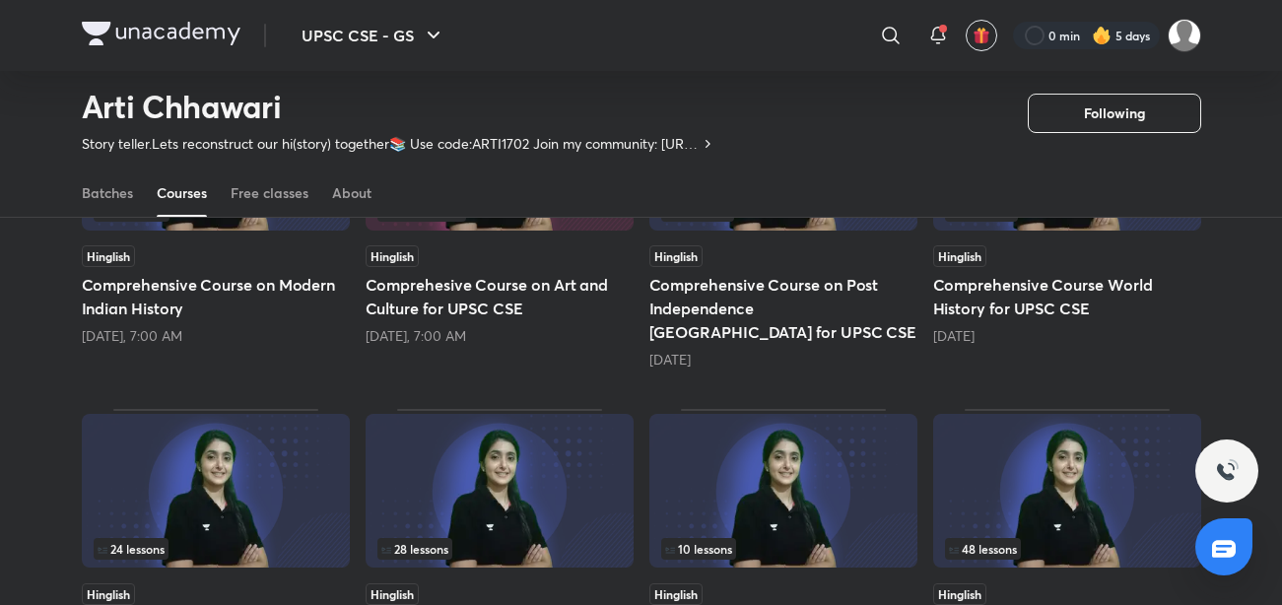
click at [505, 300] on h5 "Comprehesive Course on Art and Culture for UPSC CSE" at bounding box center [499, 296] width 268 height 47
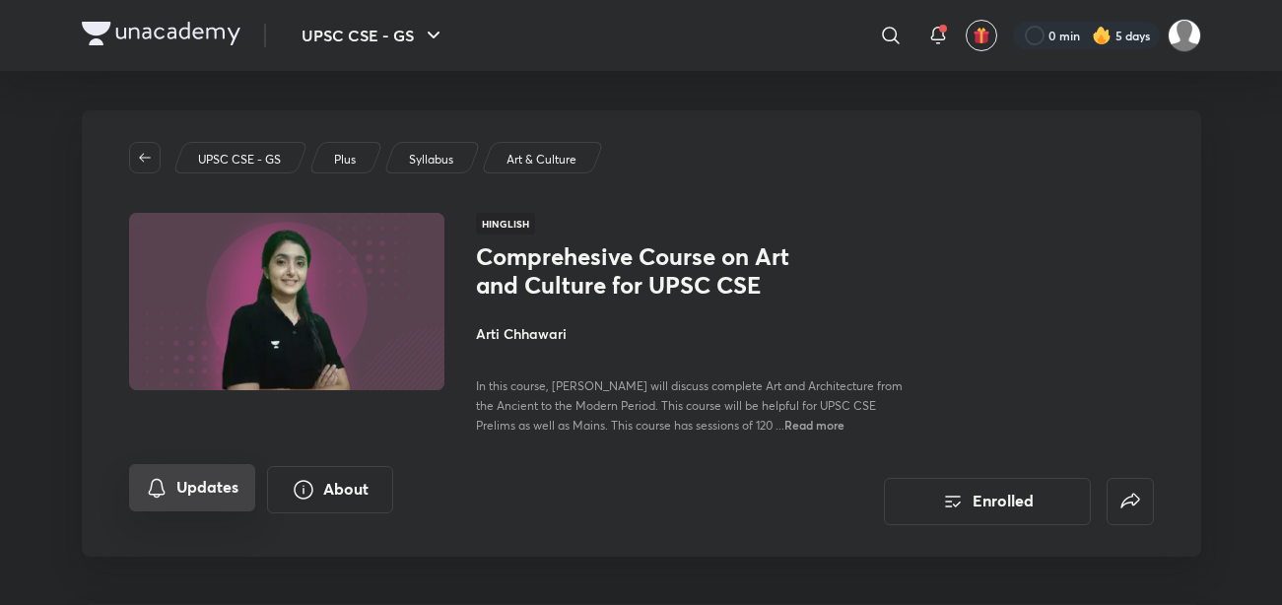
click at [207, 476] on button "Updates" at bounding box center [192, 487] width 126 height 47
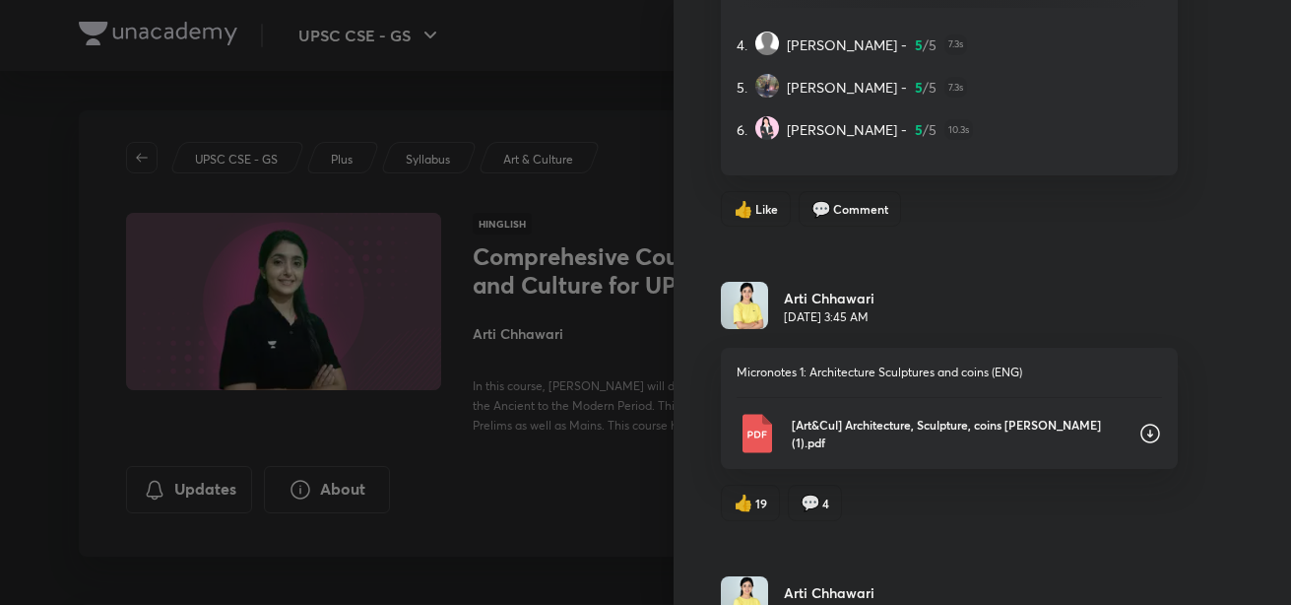
scroll to position [6754, 0]
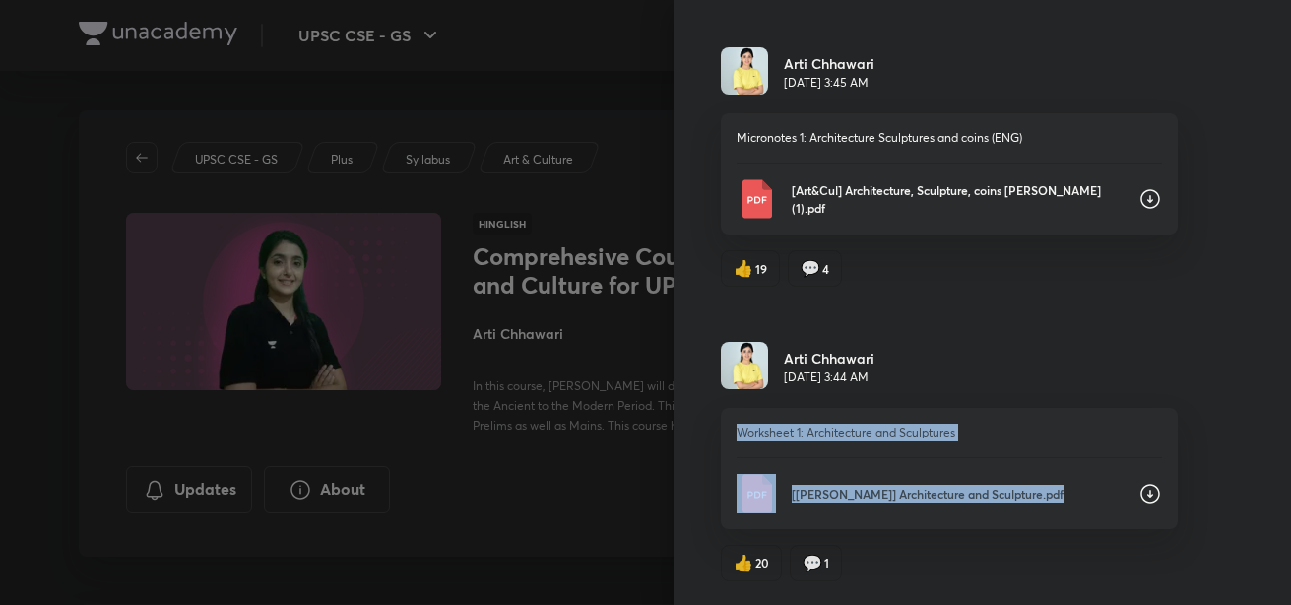
drag, startPoint x: 1026, startPoint y: 453, endPoint x: 1138, endPoint y: 498, distance: 120.2
click at [1138, 498] on div "Worksheet 1: Architecture and Sculptures [Arti Chhawari] Architecture and Sculp…" at bounding box center [949, 468] width 457 height 121
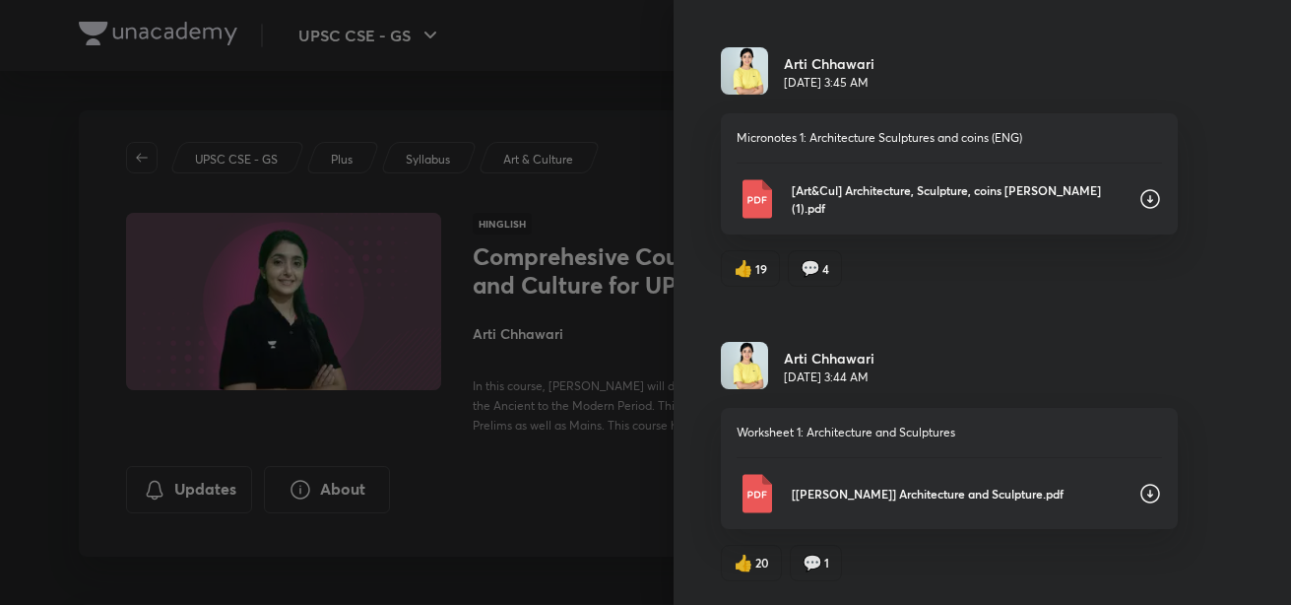
click at [1139, 498] on icon at bounding box center [1151, 494] width 24 height 24
click at [1141, 209] on icon at bounding box center [1151, 200] width 20 height 20
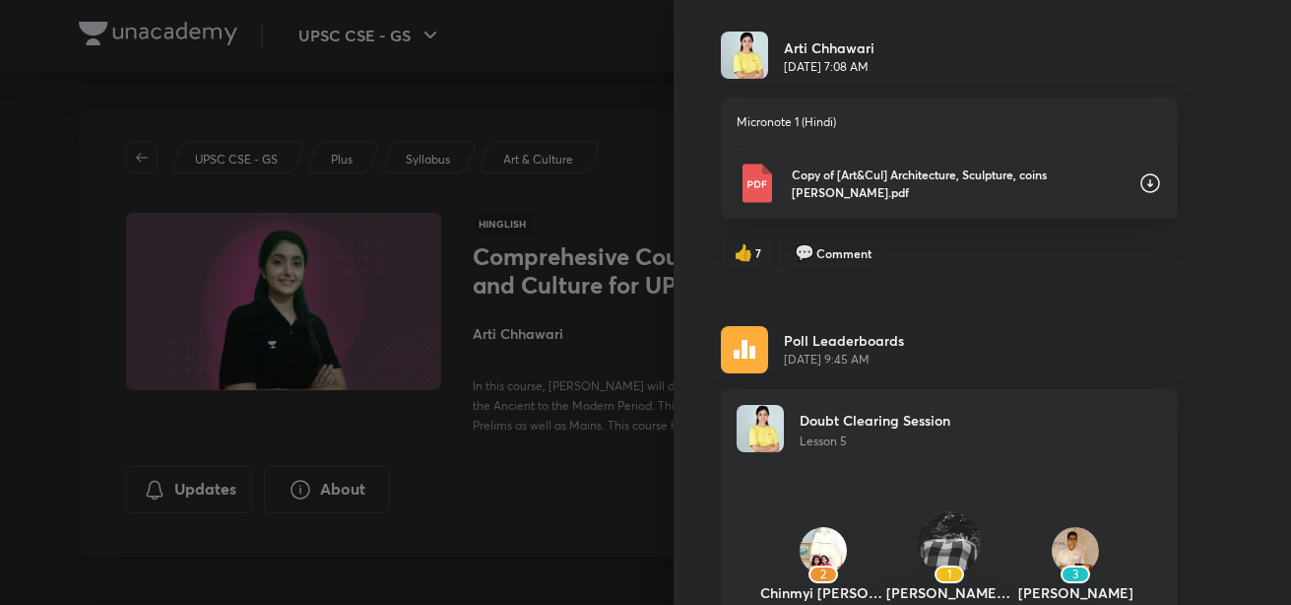
scroll to position [5856, 0]
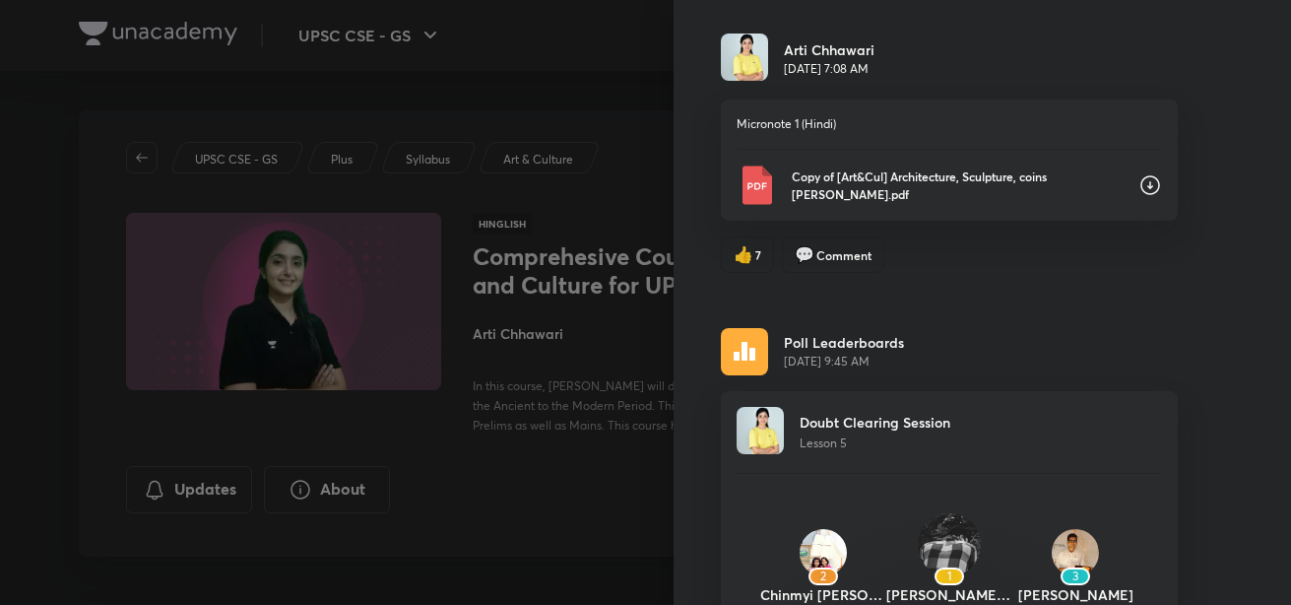
click at [1139, 197] on icon at bounding box center [1151, 185] width 24 height 24
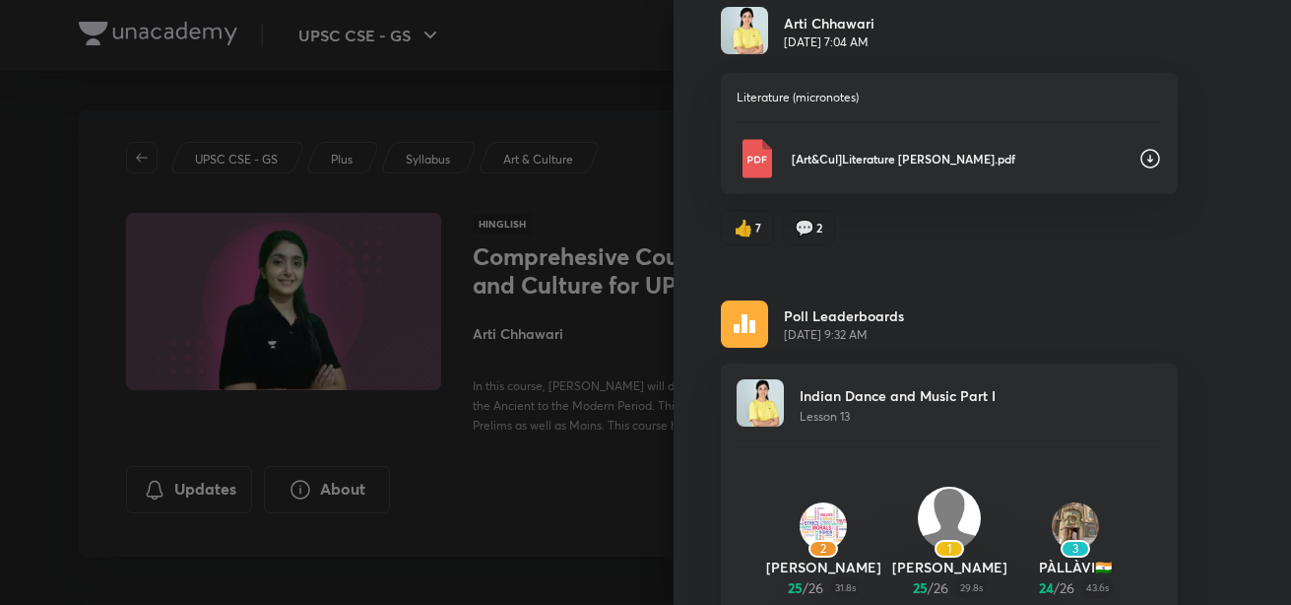
scroll to position [4344, 0]
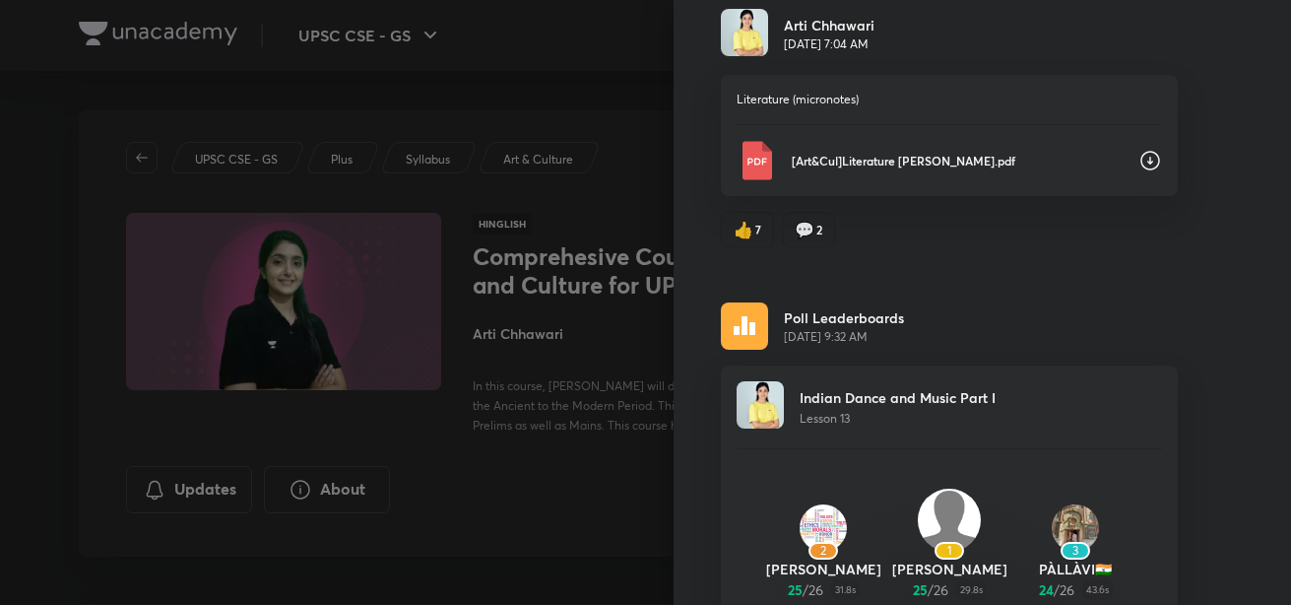
click at [1141, 172] on icon at bounding box center [1151, 161] width 24 height 24
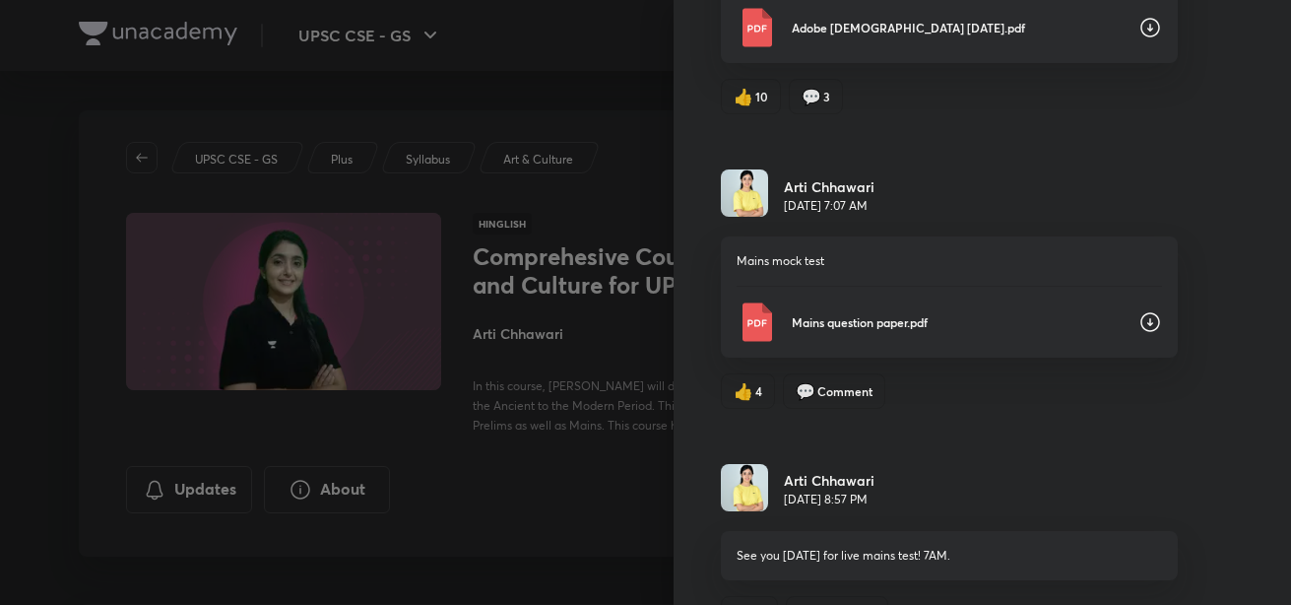
scroll to position [689, 0]
click at [1139, 315] on icon at bounding box center [1151, 323] width 24 height 24
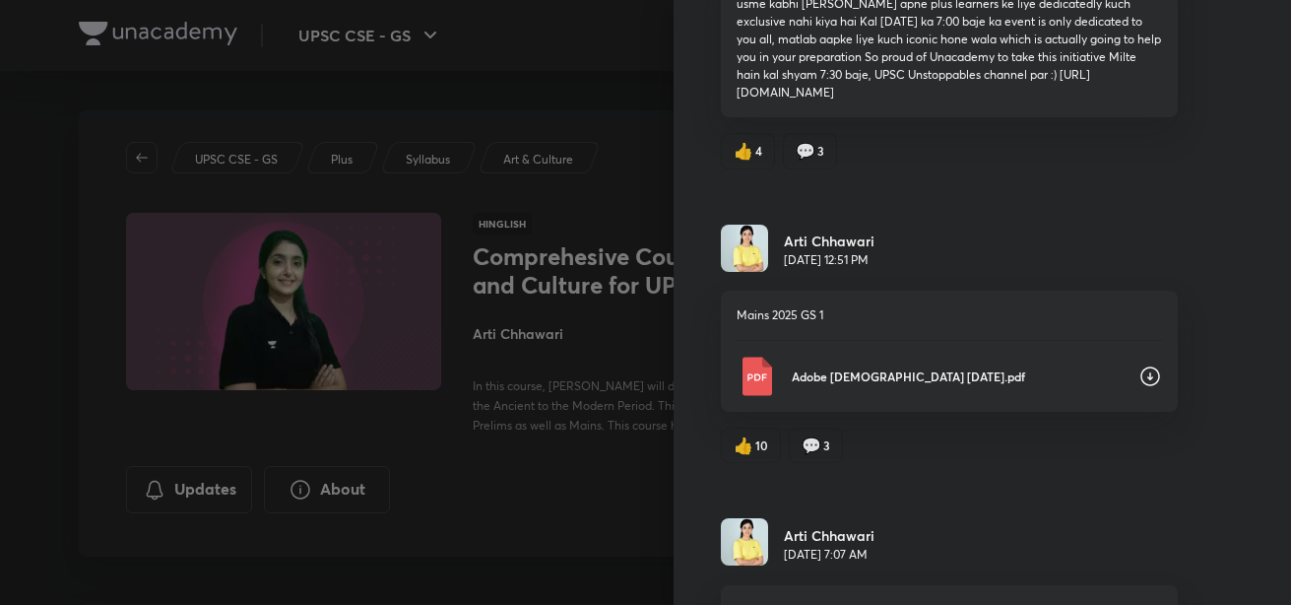
scroll to position [348, 0]
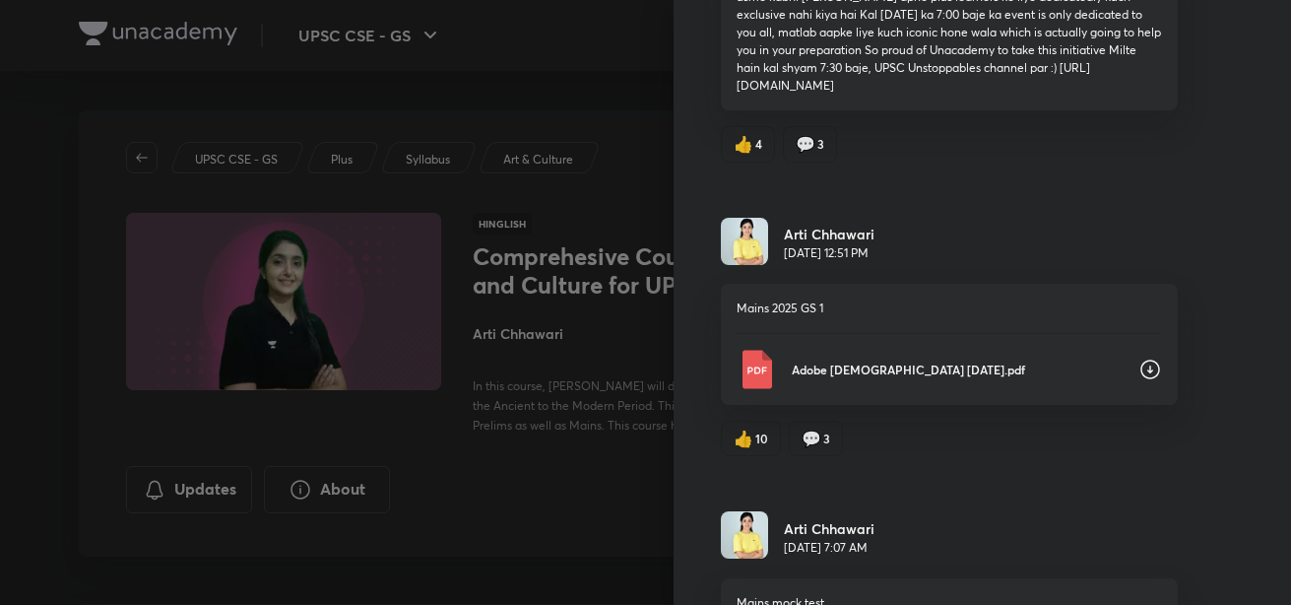
click at [1141, 366] on icon at bounding box center [1151, 370] width 20 height 20
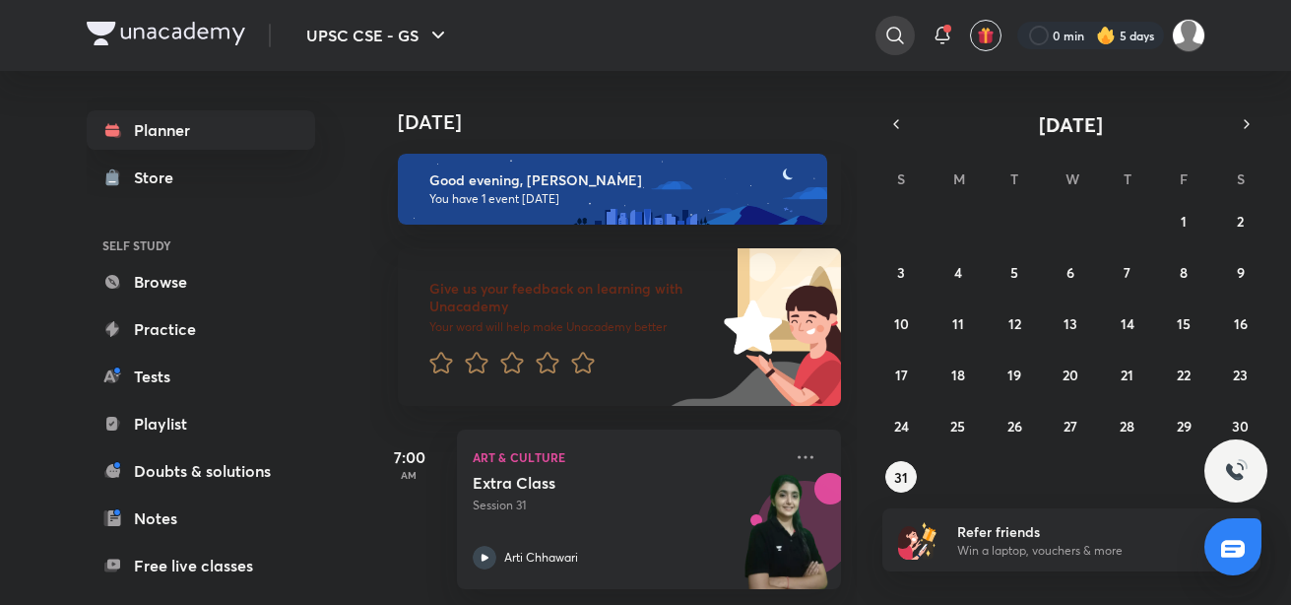
click at [880, 42] on div at bounding box center [895, 35] width 39 height 39
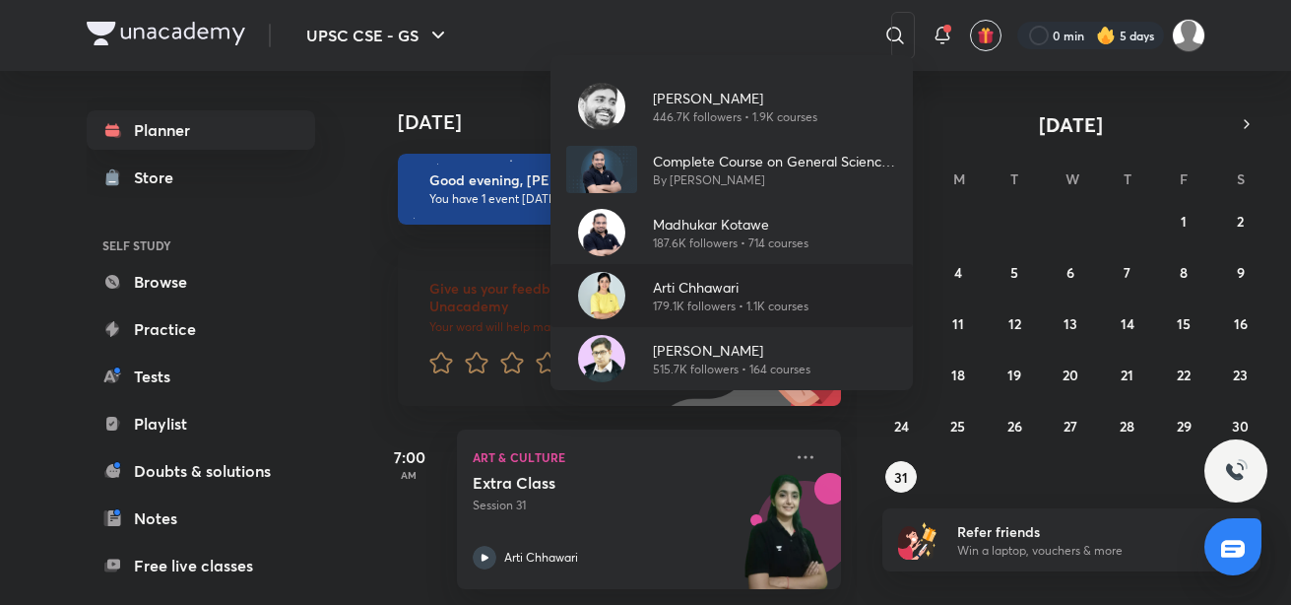
click at [661, 283] on p "Arti Chhawari" at bounding box center [731, 287] width 156 height 21
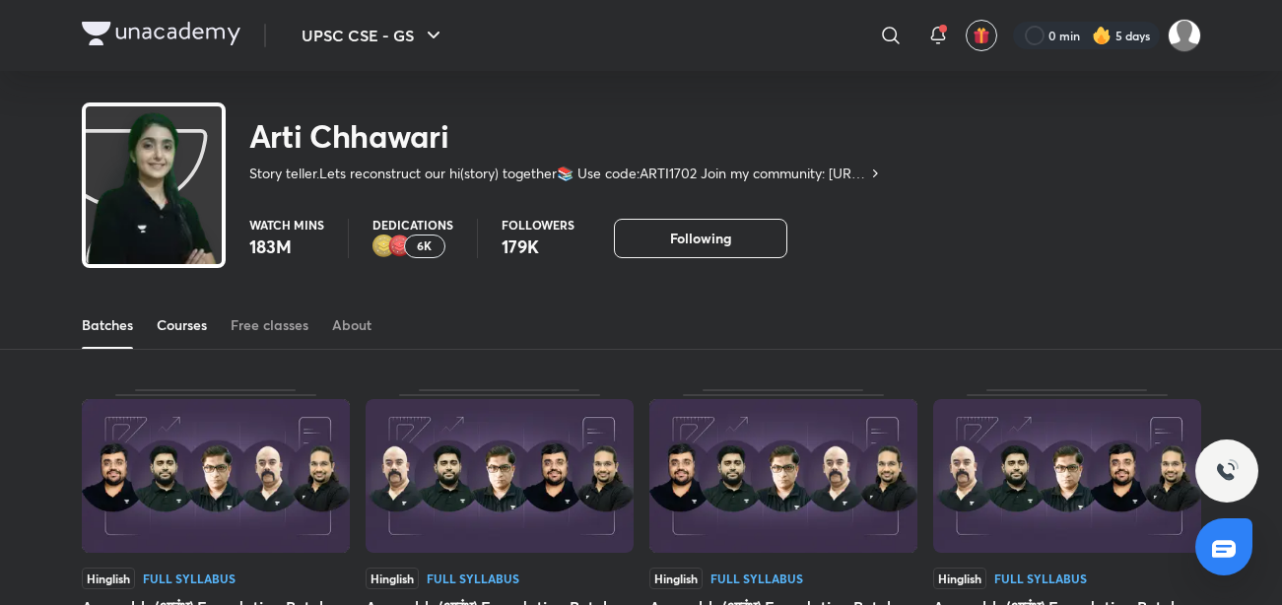
click at [184, 328] on div "Courses" at bounding box center [182, 325] width 50 height 20
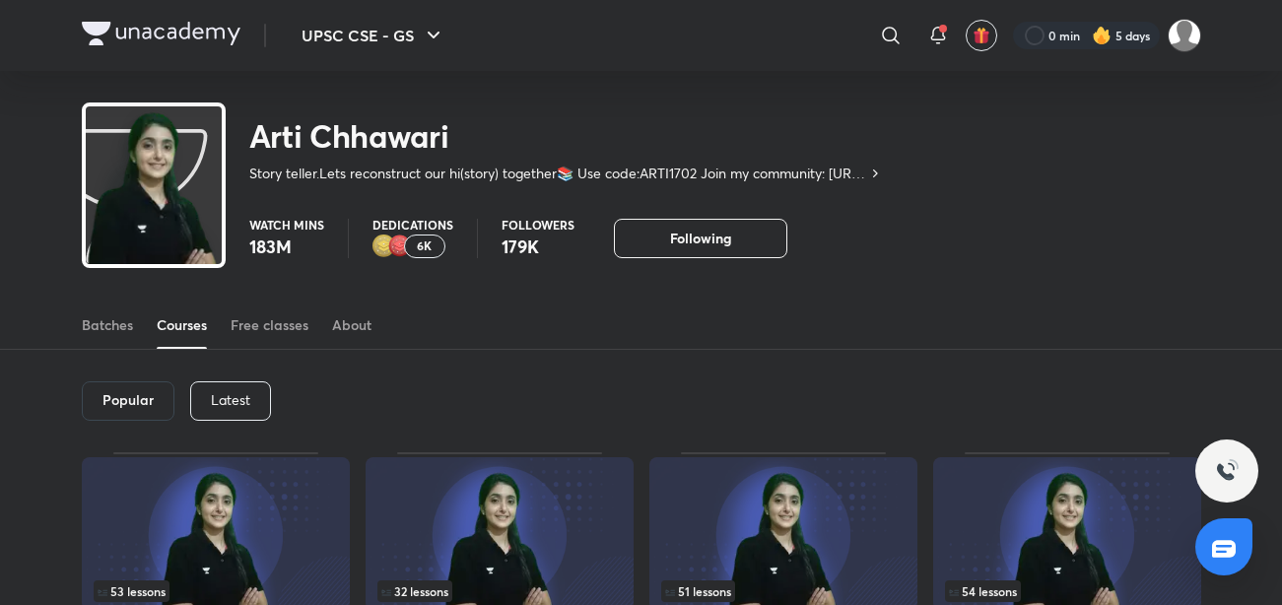
click at [230, 407] on p "Latest" at bounding box center [230, 400] width 39 height 16
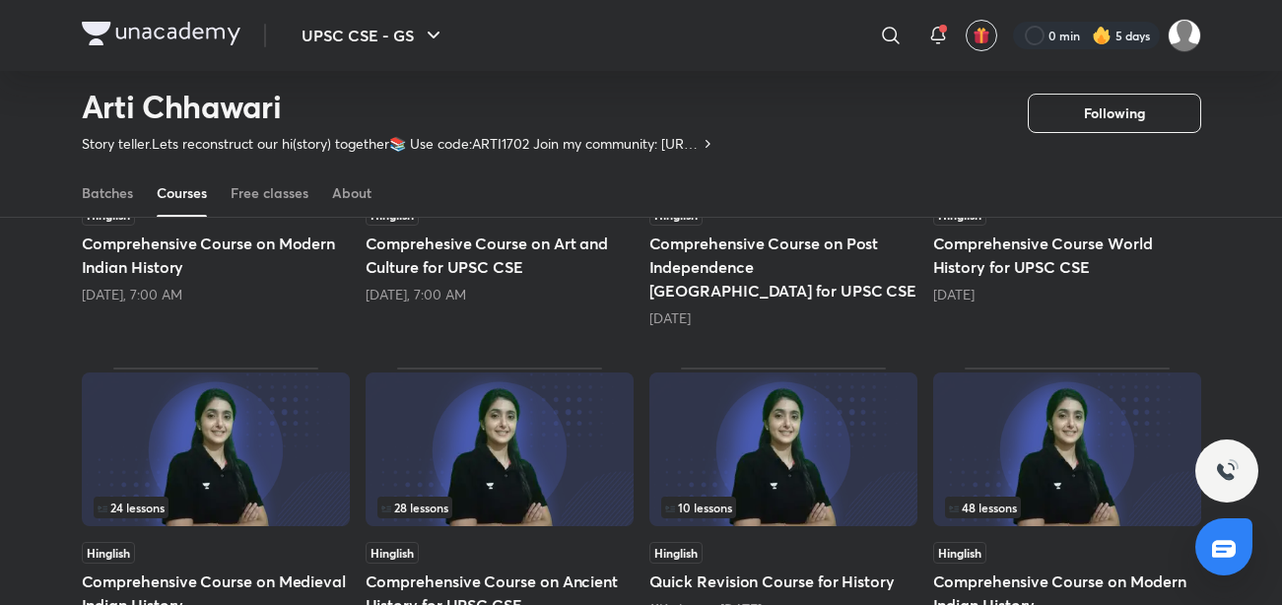
scroll to position [367, 0]
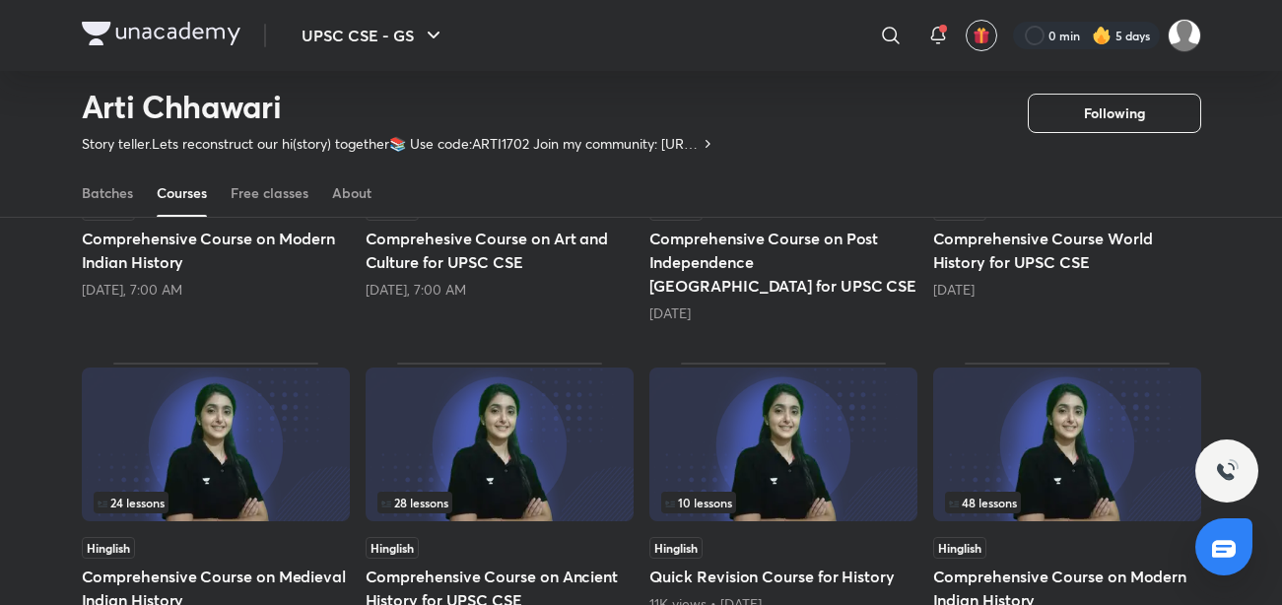
click at [135, 452] on img at bounding box center [216, 444] width 268 height 154
click at [223, 283] on div "Tomorrow, 7:00 AM" at bounding box center [216, 290] width 268 height 20
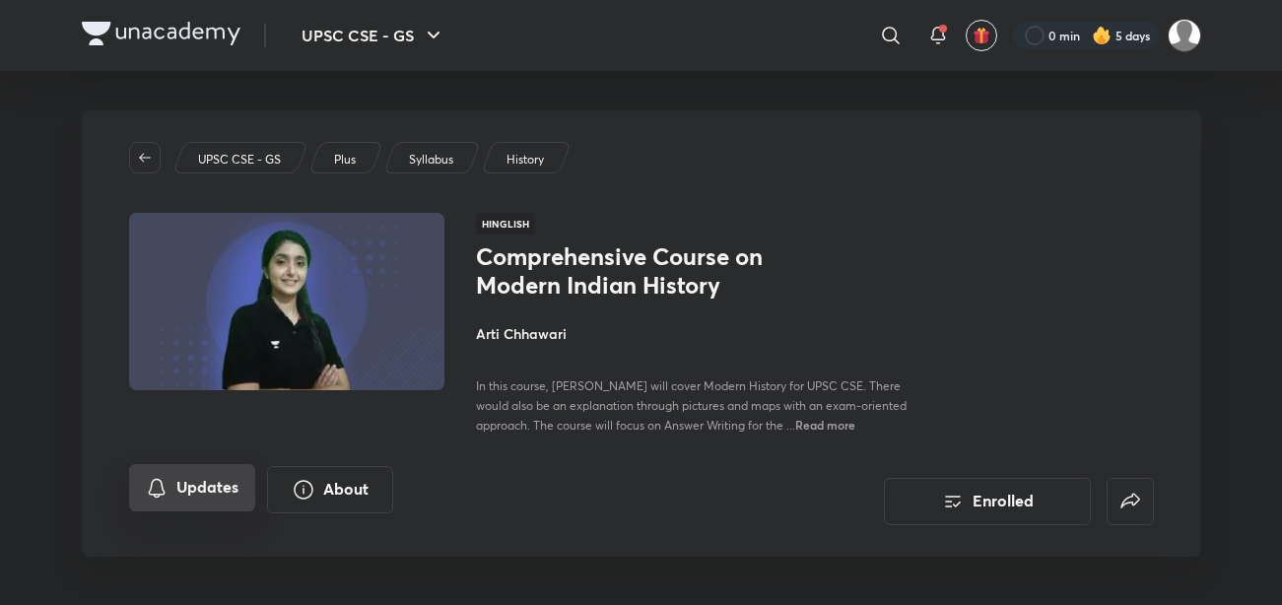
click at [211, 484] on button "Updates" at bounding box center [192, 487] width 126 height 47
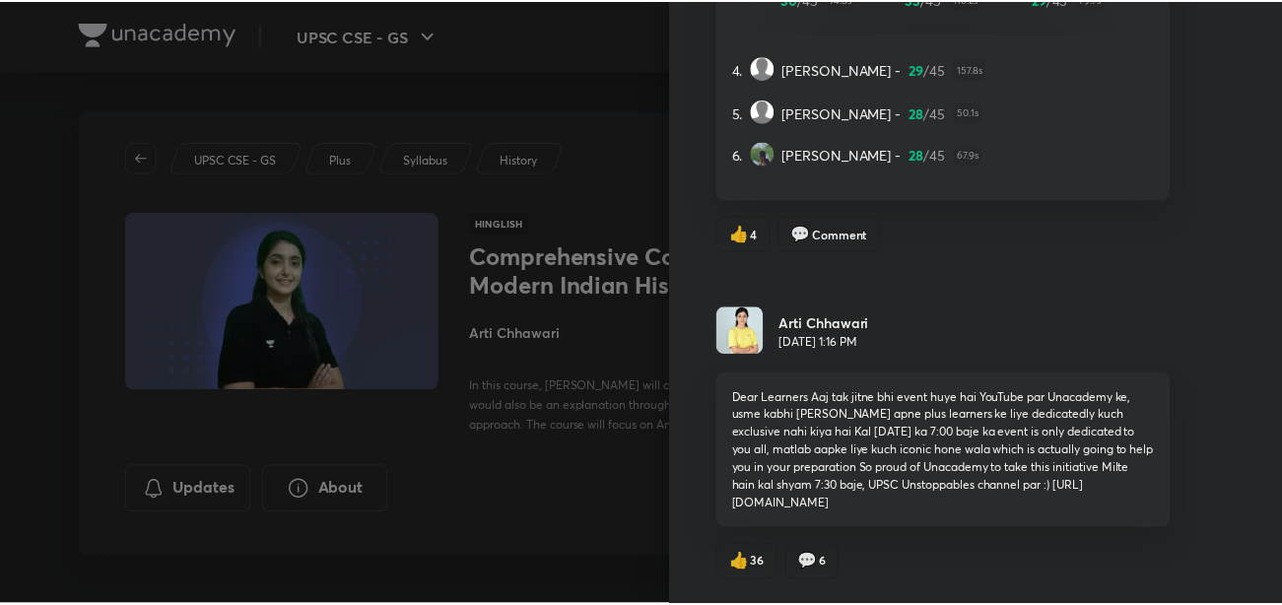
scroll to position [1714, 0]
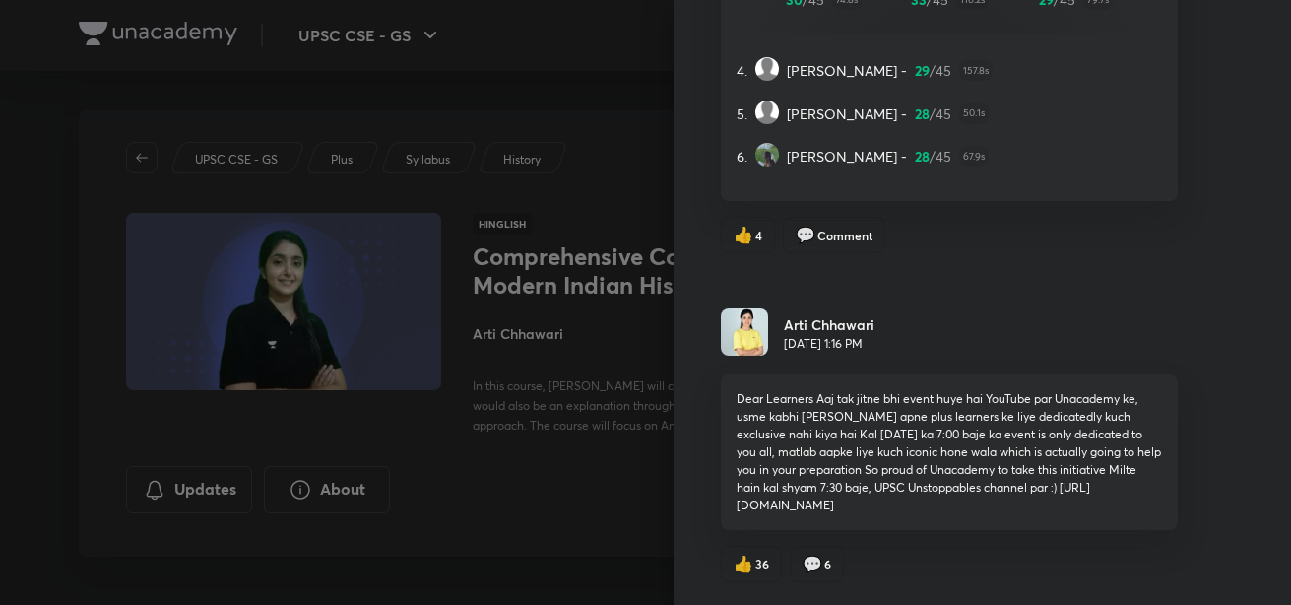
click at [442, 243] on div at bounding box center [645, 302] width 1291 height 605
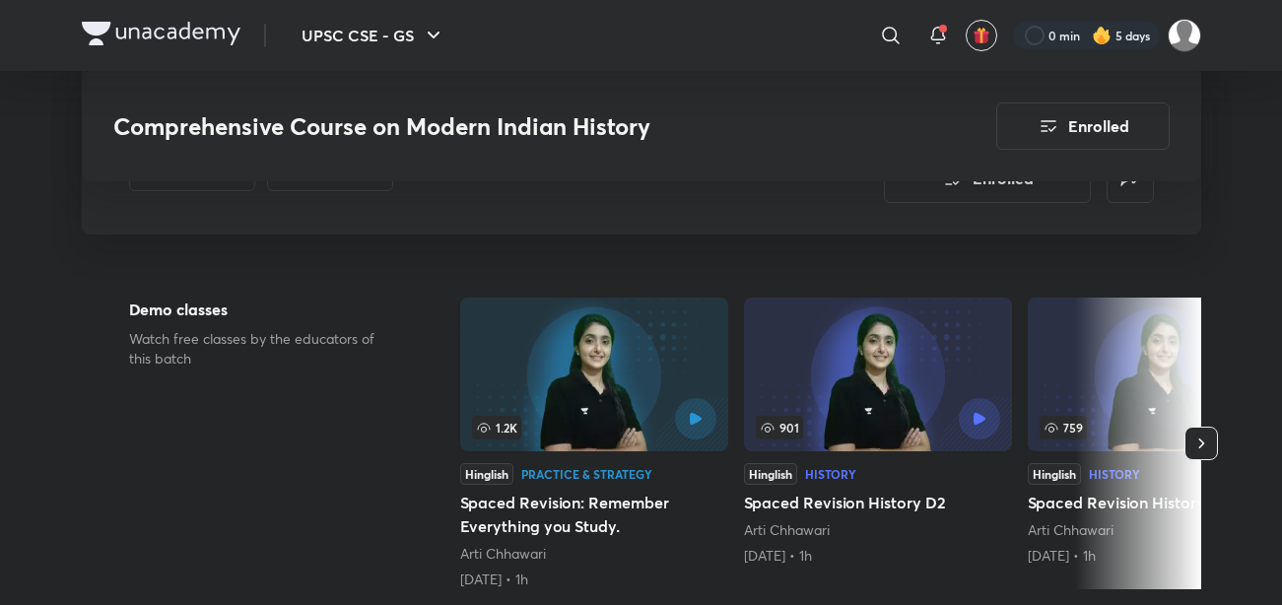
scroll to position [0, 0]
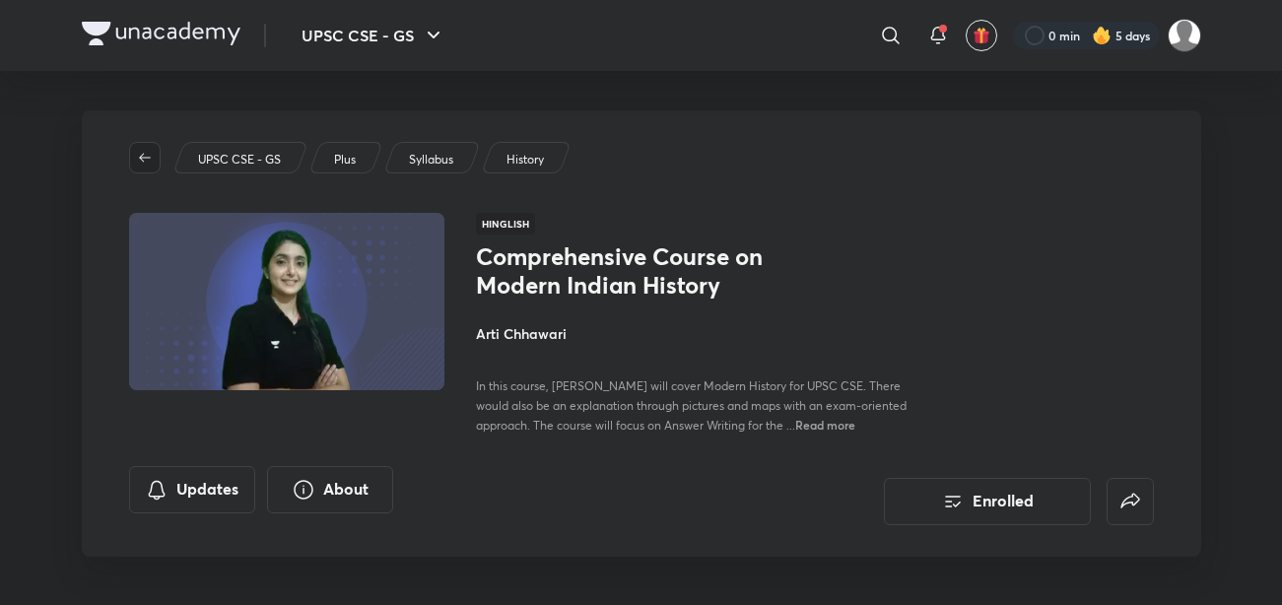
click at [148, 159] on icon "button" at bounding box center [145, 158] width 16 height 16
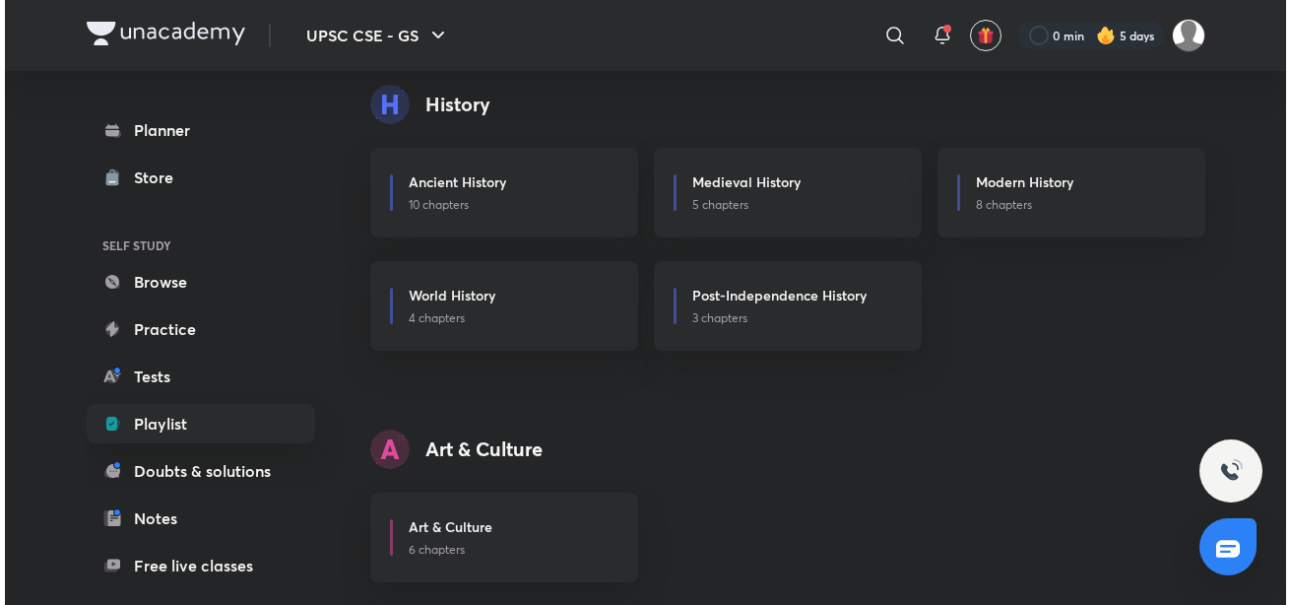
scroll to position [597, 0]
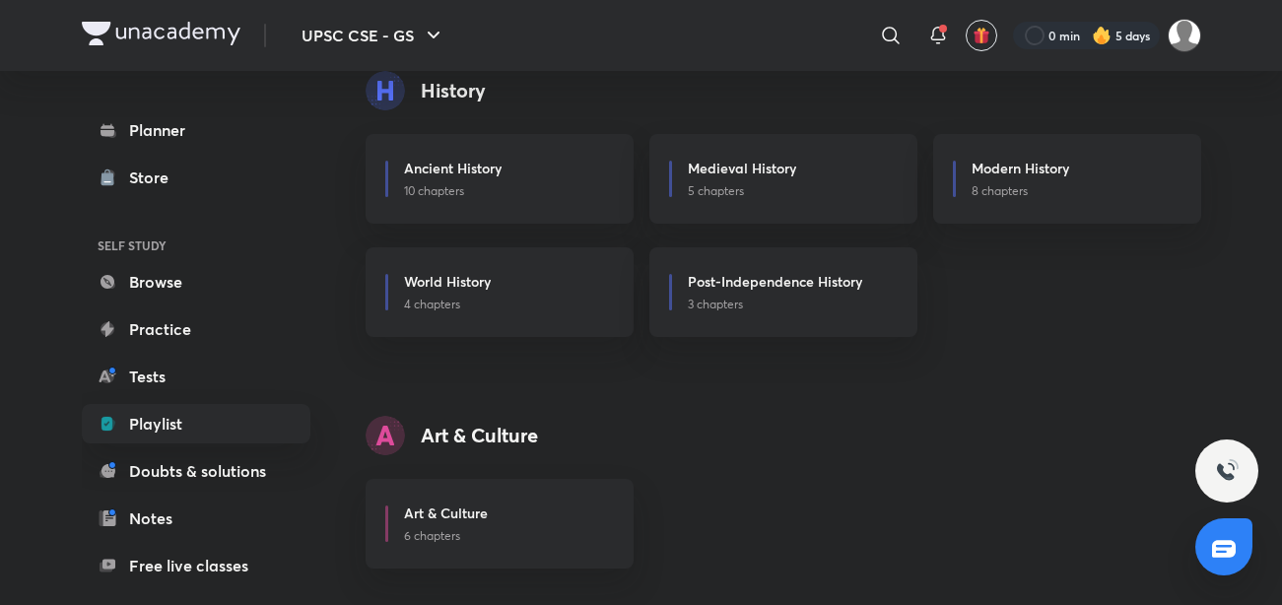
click at [908, 33] on div "​" at bounding box center [899, 35] width 24 height 47
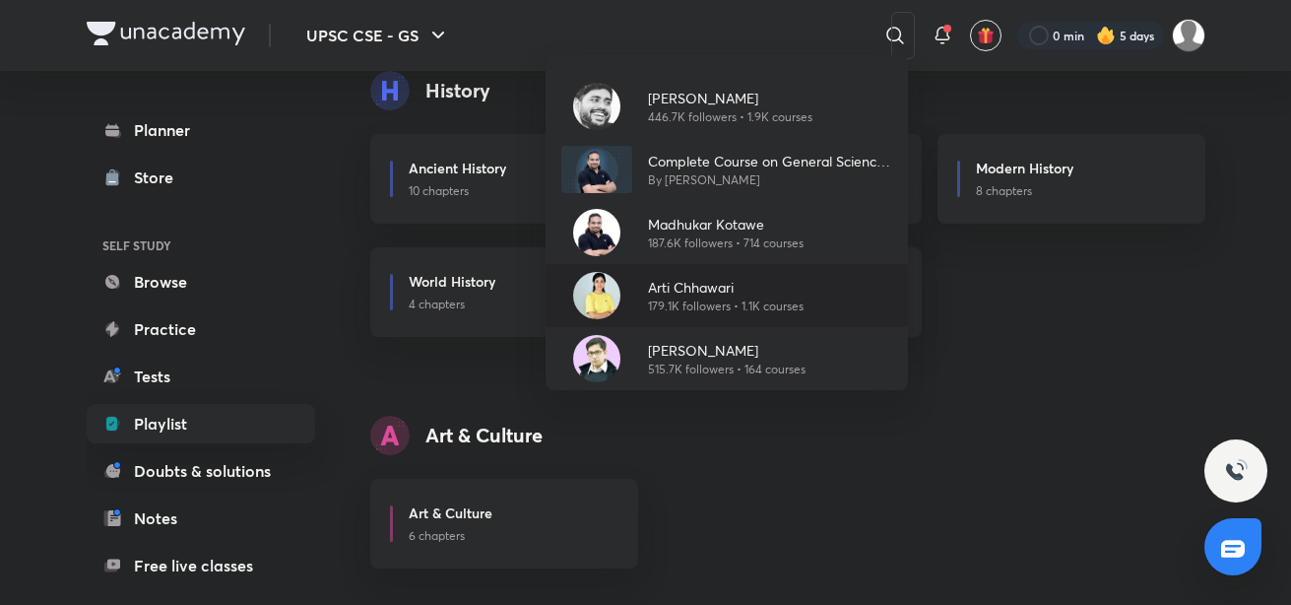
click at [650, 287] on p "Arti Chhawari" at bounding box center [726, 287] width 156 height 21
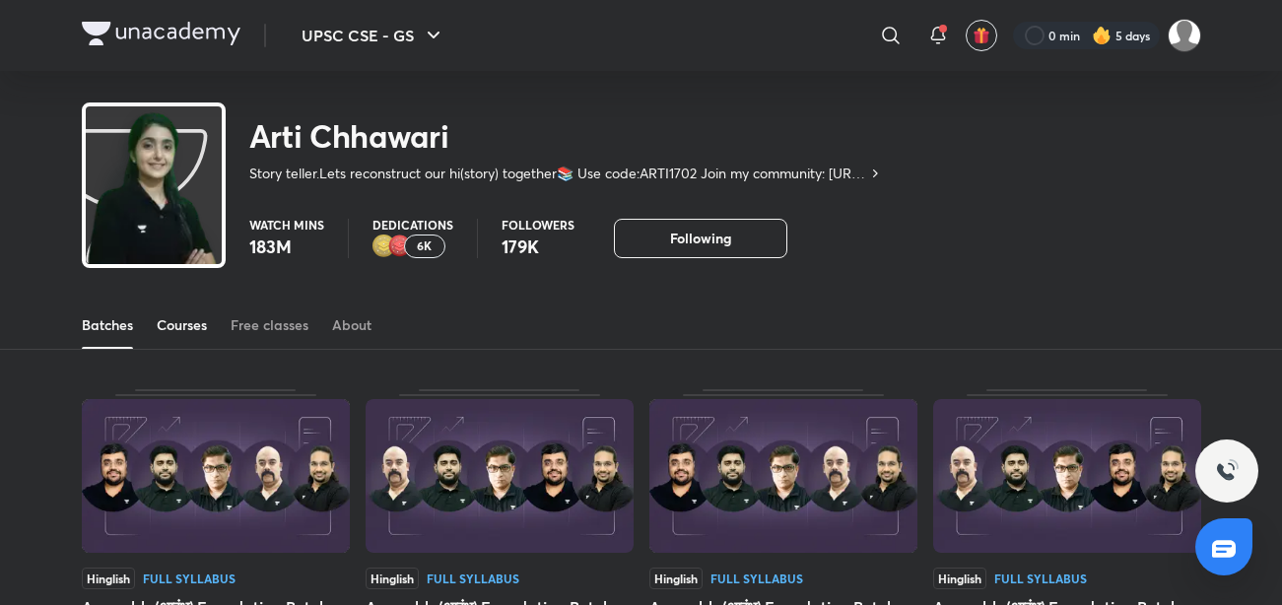
click at [188, 322] on div "Courses" at bounding box center [182, 325] width 50 height 20
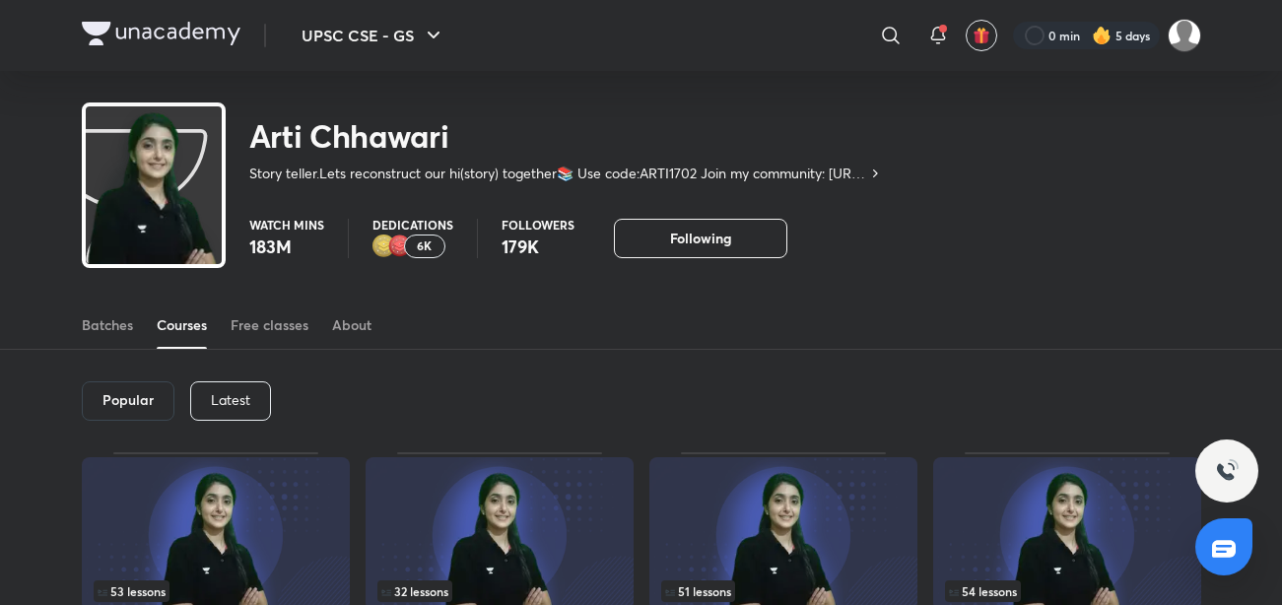
click at [242, 388] on div "Latest" at bounding box center [230, 400] width 81 height 39
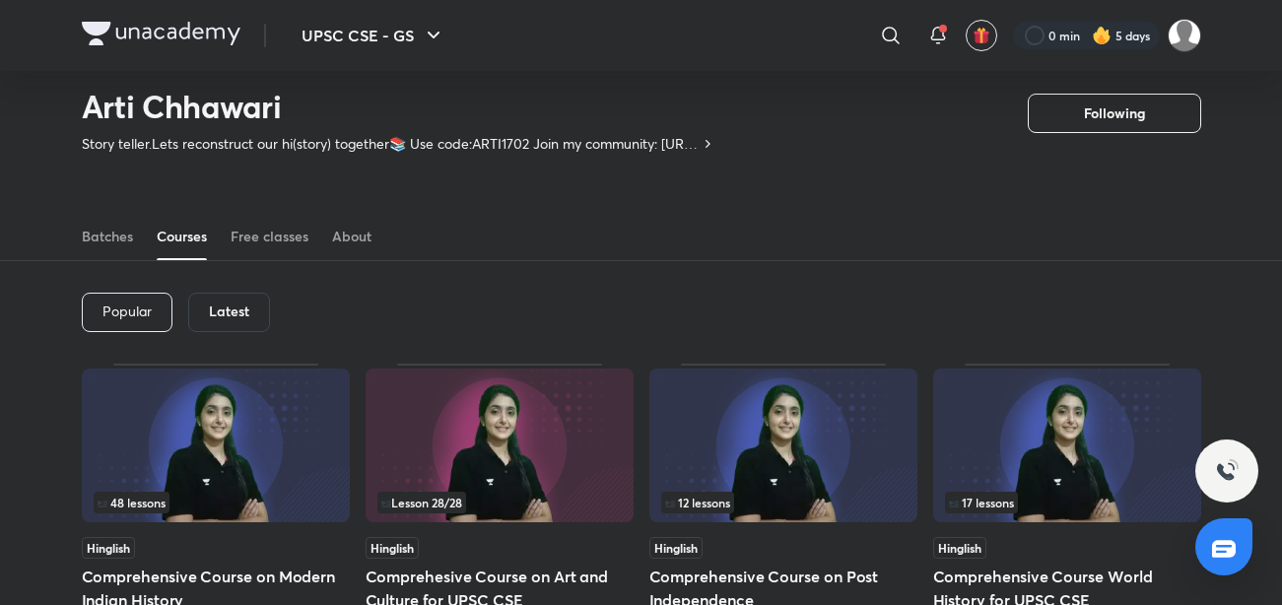
scroll to position [25, 0]
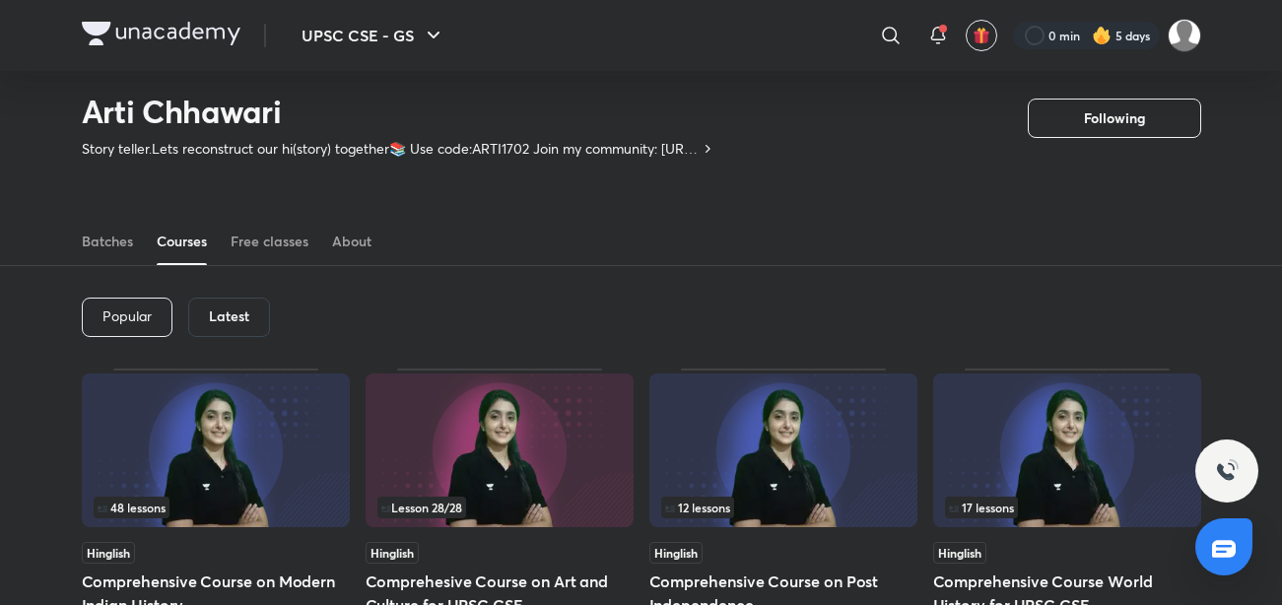
click at [226, 299] on div "Latest" at bounding box center [229, 317] width 82 height 39
click at [229, 316] on h6 "Latest" at bounding box center [229, 316] width 40 height 16
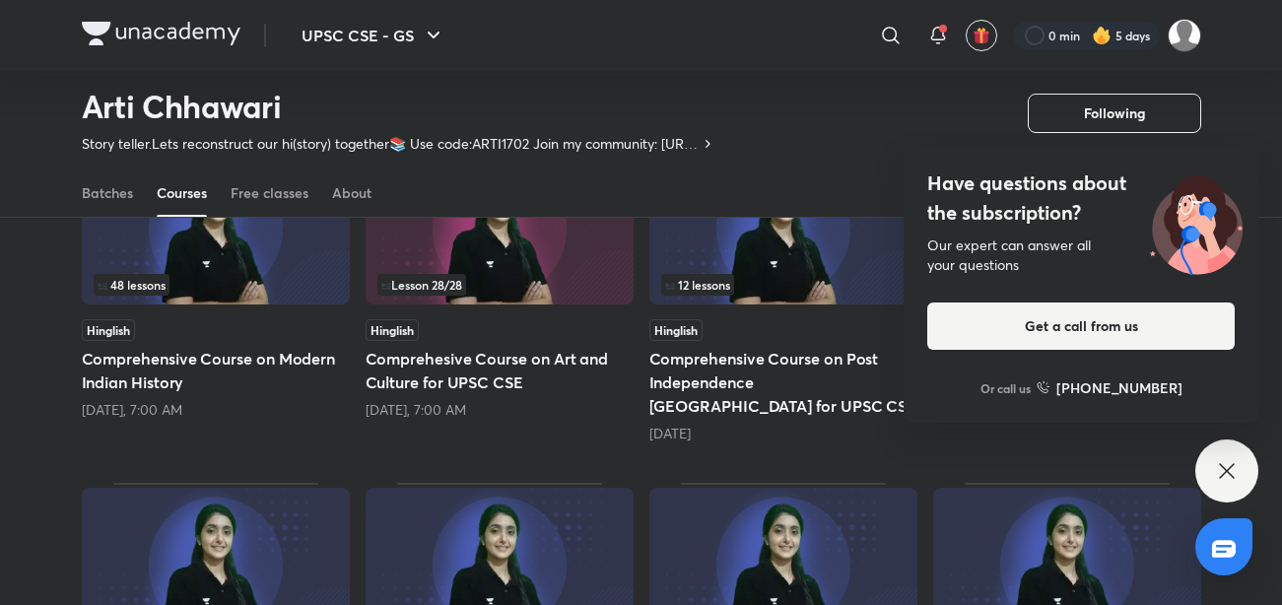
scroll to position [253, 0]
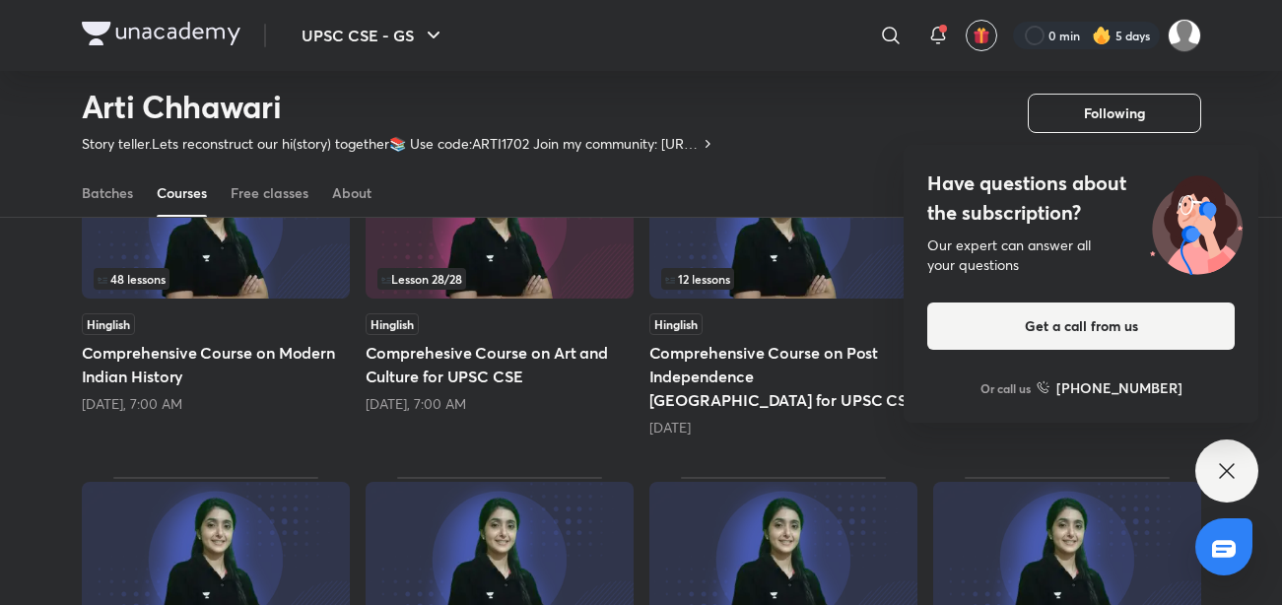
click at [1214, 462] on div "Have questions about the subscription? Our expert can answer all your questions…" at bounding box center [1226, 470] width 63 height 63
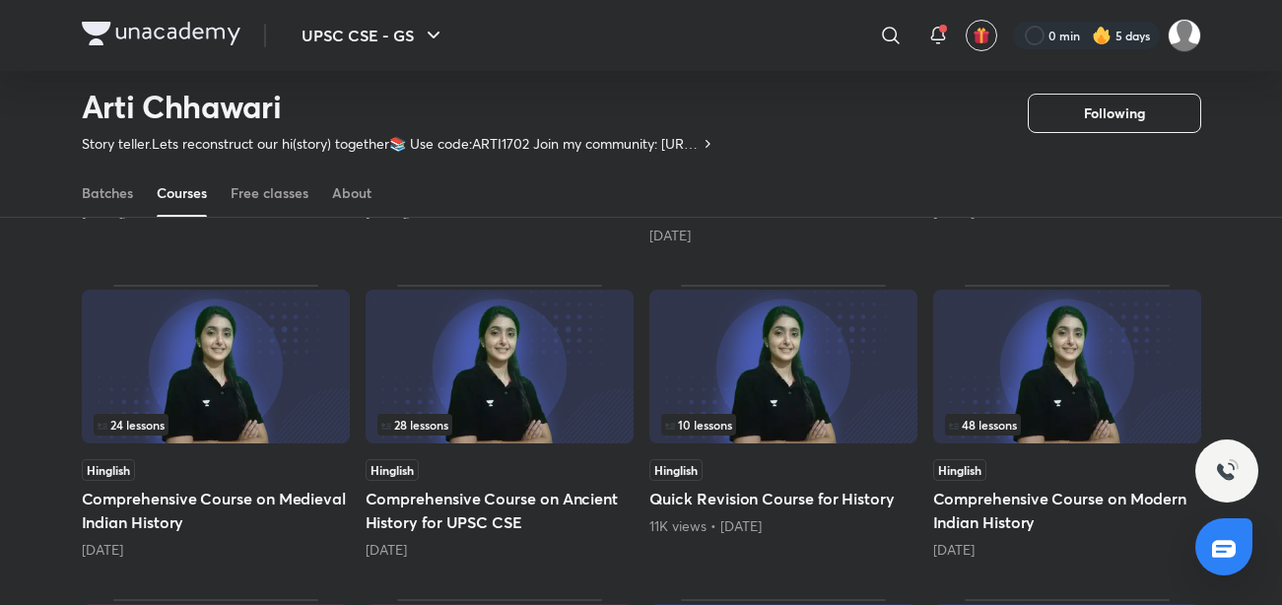
scroll to position [446, 0]
click at [546, 486] on h5 "Comprehensive Course on Ancient History for UPSC CSE" at bounding box center [499, 509] width 268 height 47
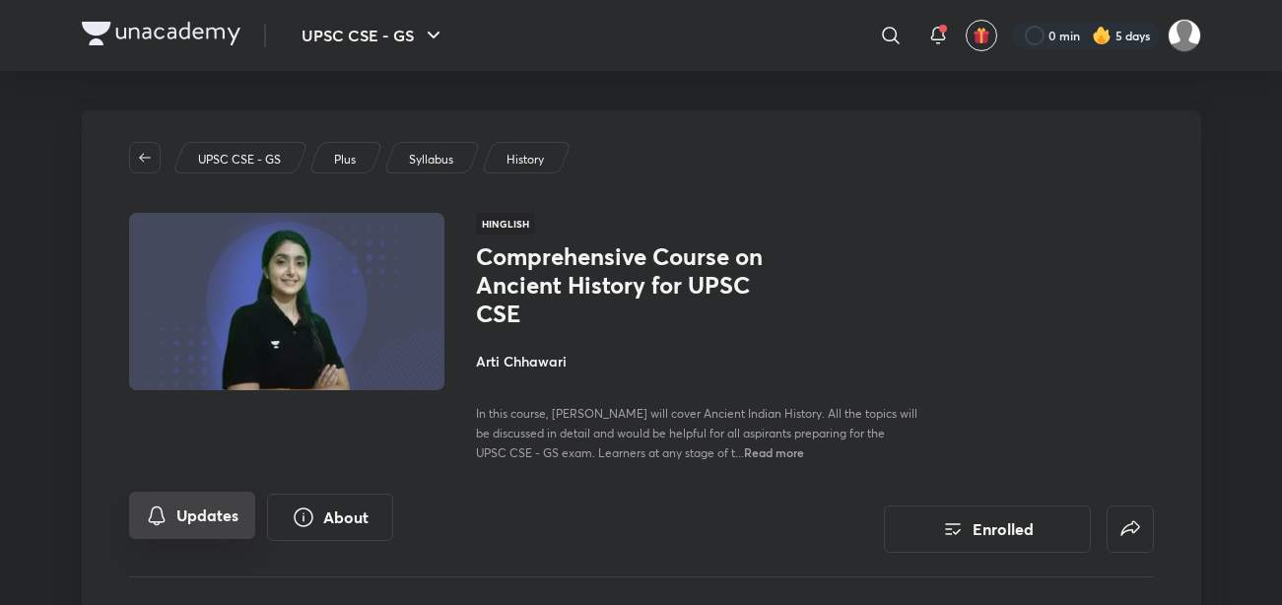
click at [196, 509] on button "Updates" at bounding box center [192, 515] width 126 height 47
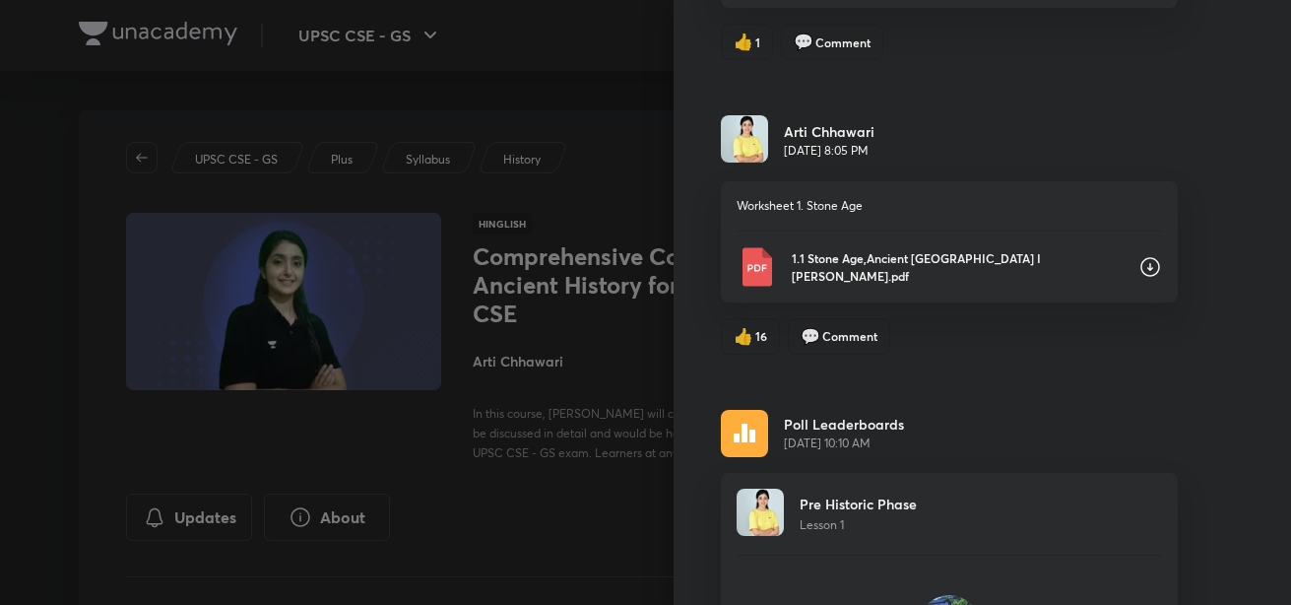
scroll to position [17536, 0]
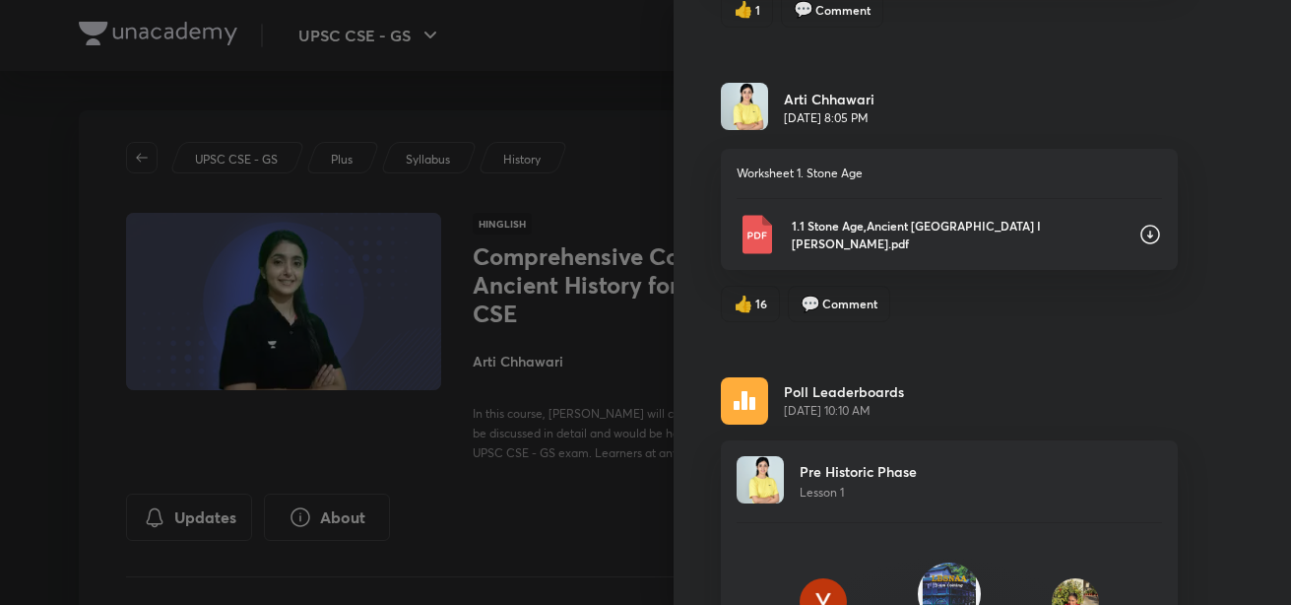
click at [1140, 233] on icon at bounding box center [1151, 235] width 24 height 24
